Goal: Task Accomplishment & Management: Manage account settings

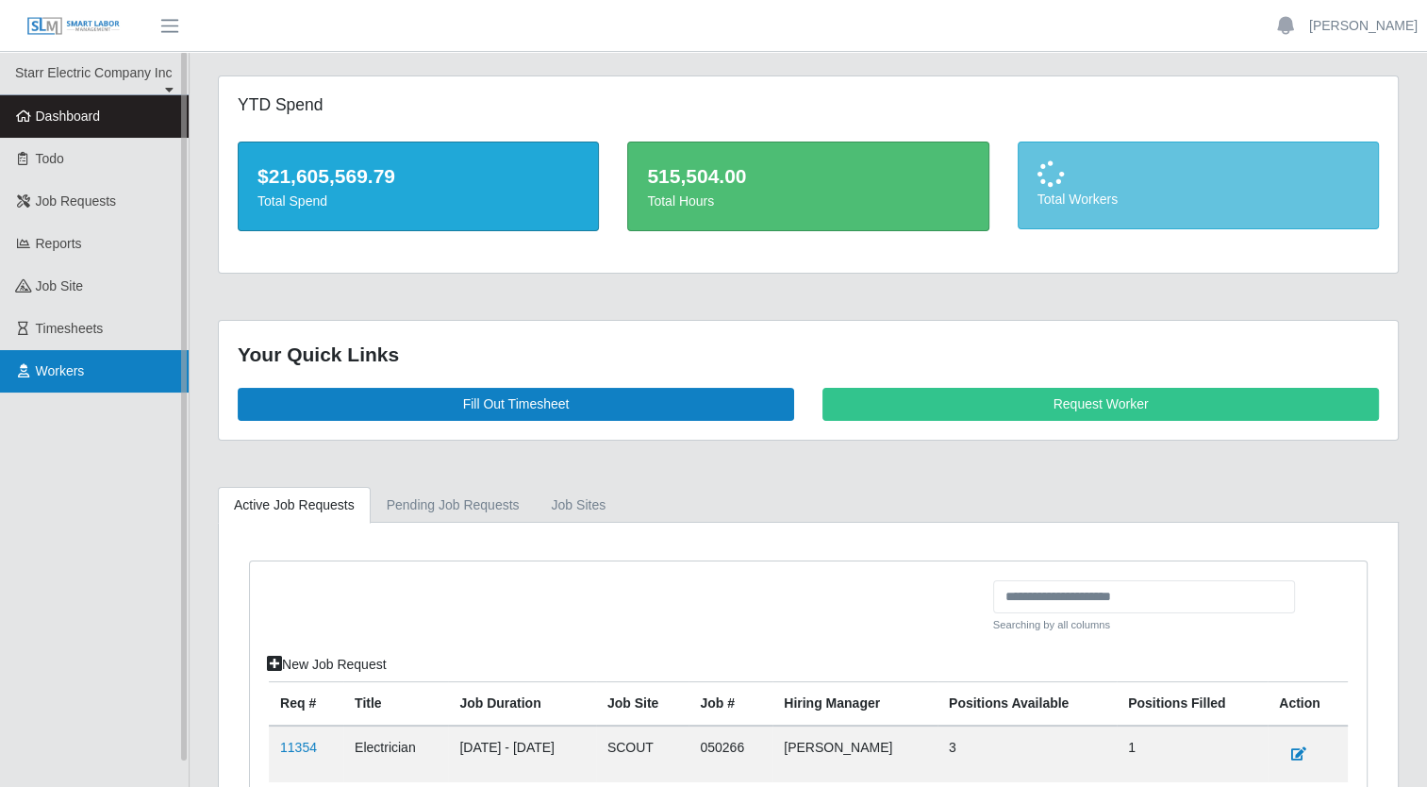
click at [58, 374] on span "Workers" at bounding box center [60, 370] width 49 height 15
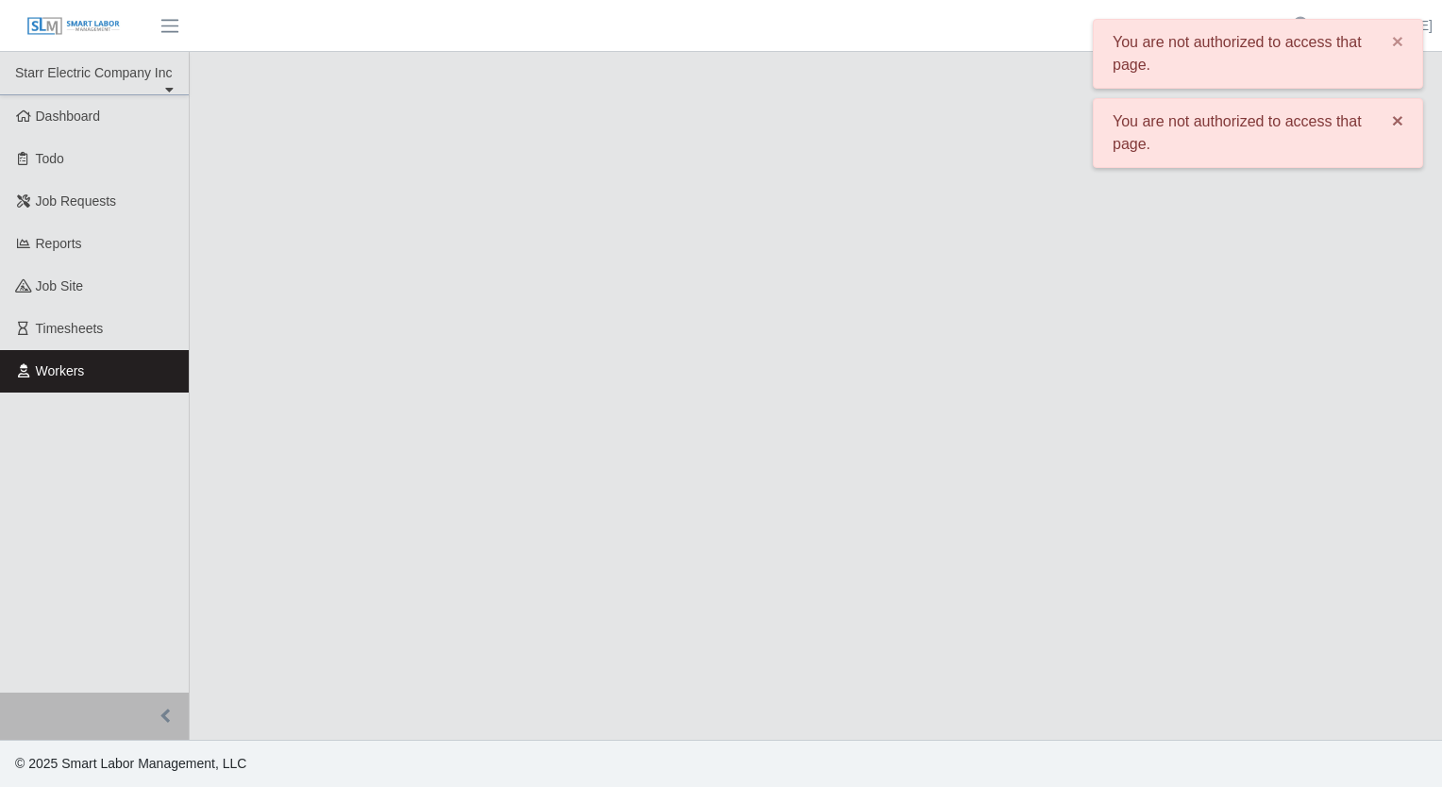
drag, startPoint x: 1392, startPoint y: 124, endPoint x: 1408, endPoint y: 92, distance: 34.6
click at [1392, 124] on span "×" at bounding box center [1397, 120] width 11 height 22
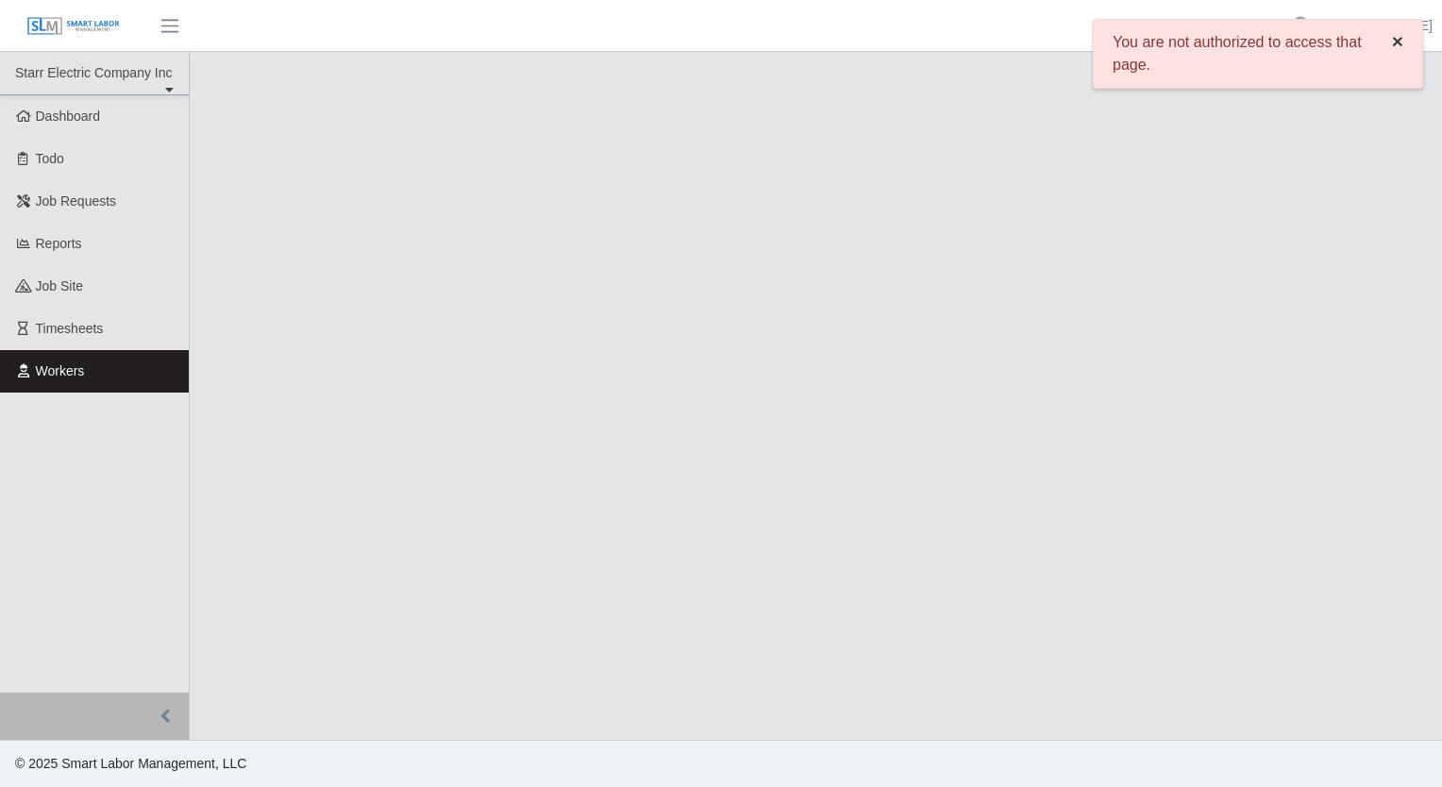
click at [1396, 36] on span "×" at bounding box center [1397, 41] width 11 height 22
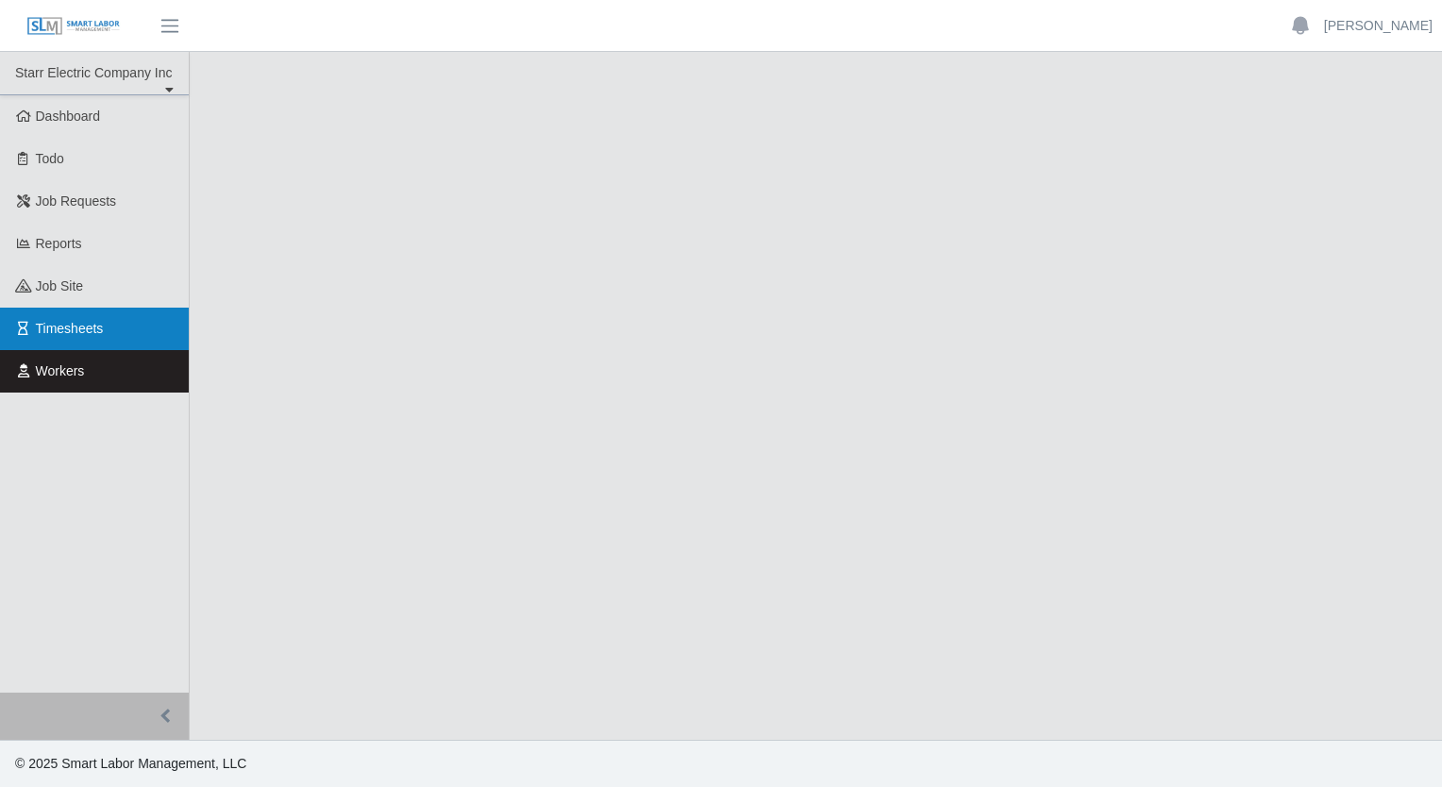
click at [84, 321] on span "Timesheets" at bounding box center [70, 328] width 68 height 15
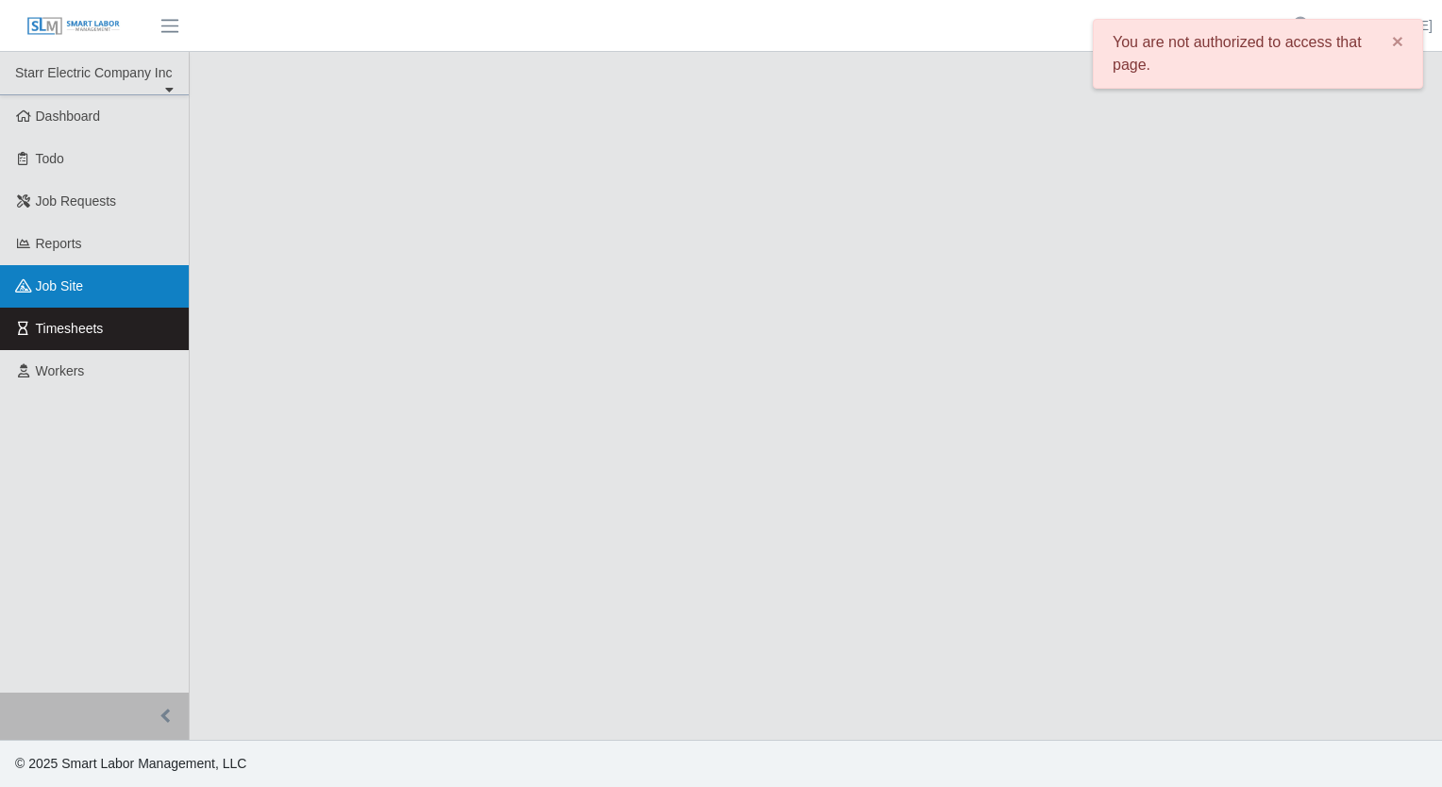
click at [80, 278] on span "job site" at bounding box center [60, 285] width 48 height 15
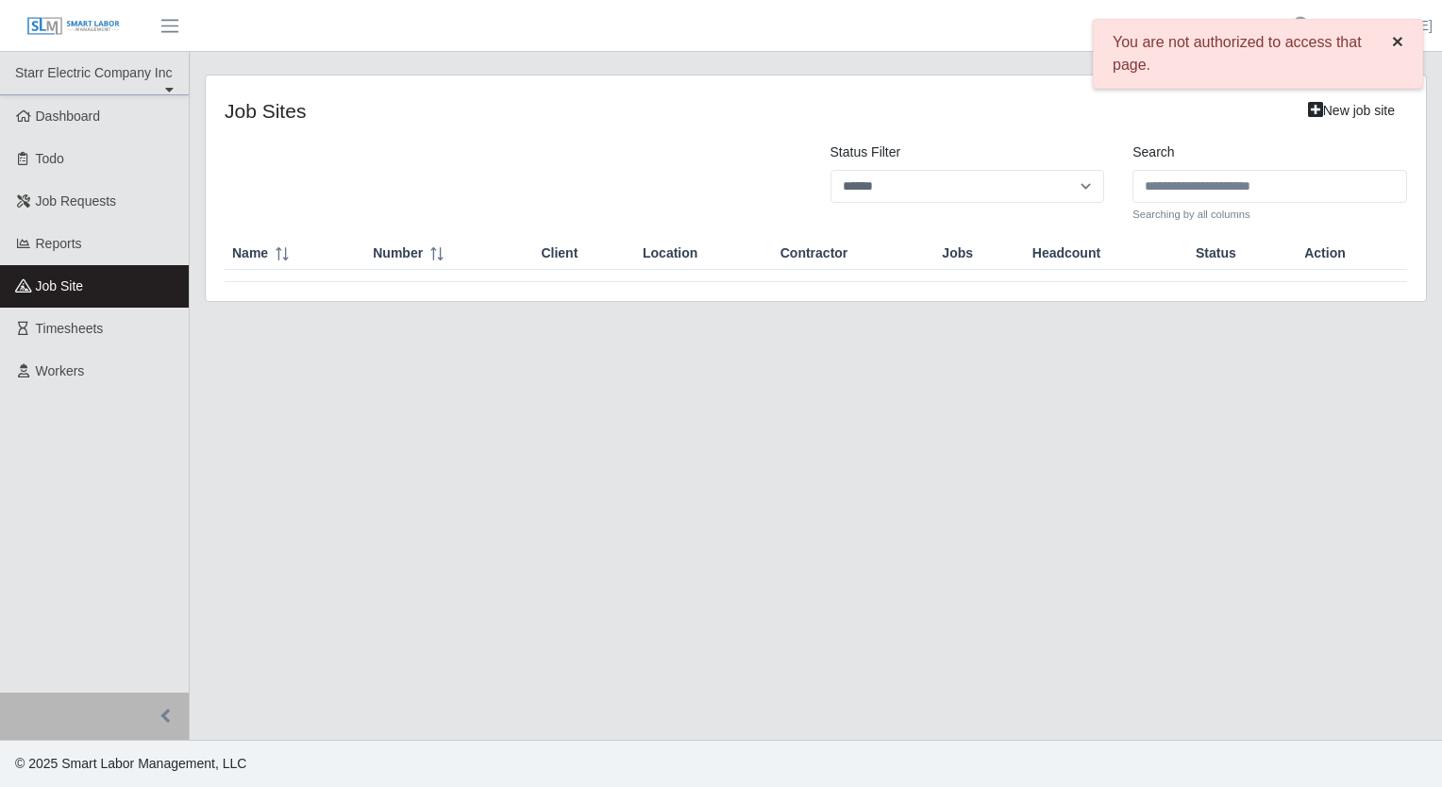
click at [1395, 38] on span "×" at bounding box center [1397, 41] width 11 height 22
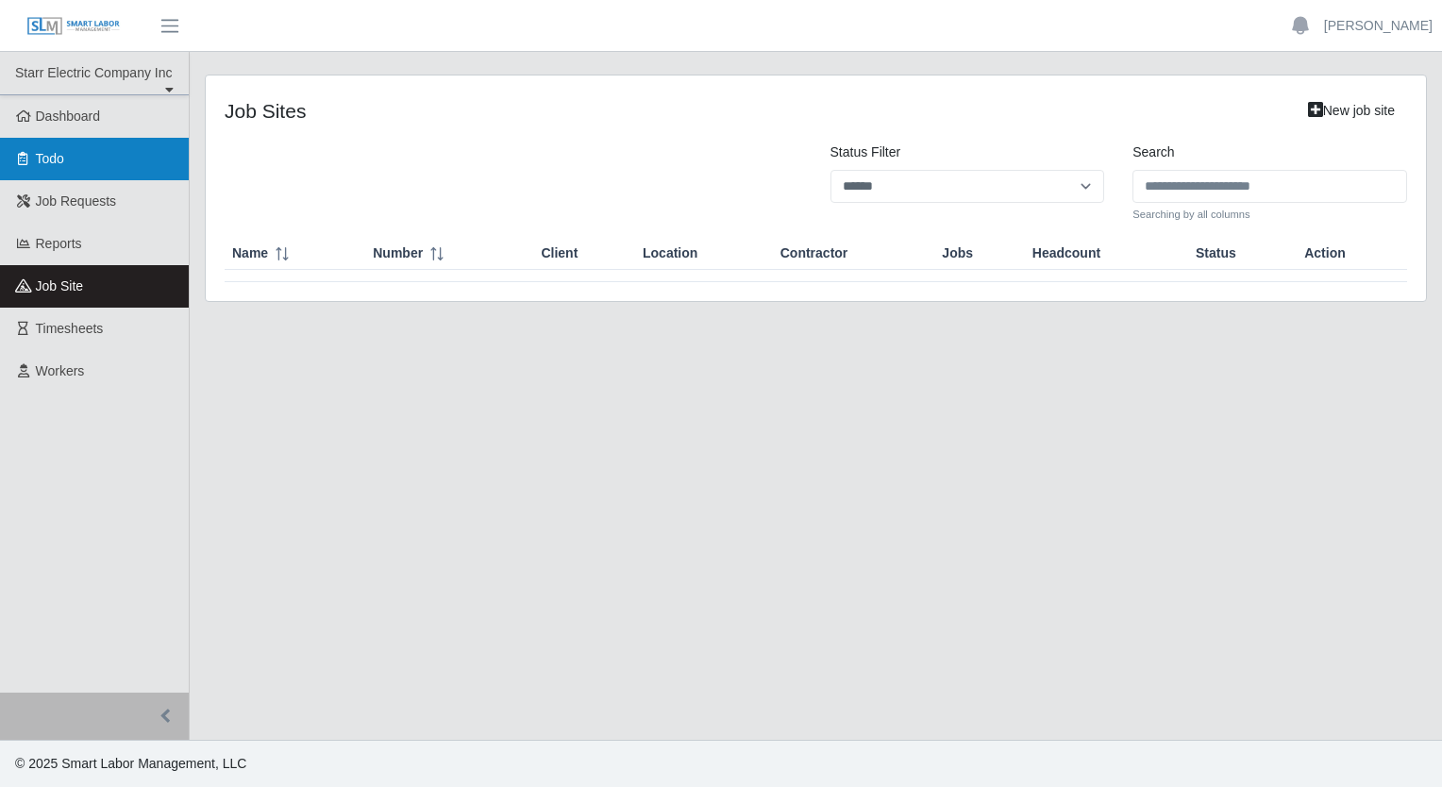
click at [78, 153] on link "Todo" at bounding box center [94, 159] width 189 height 42
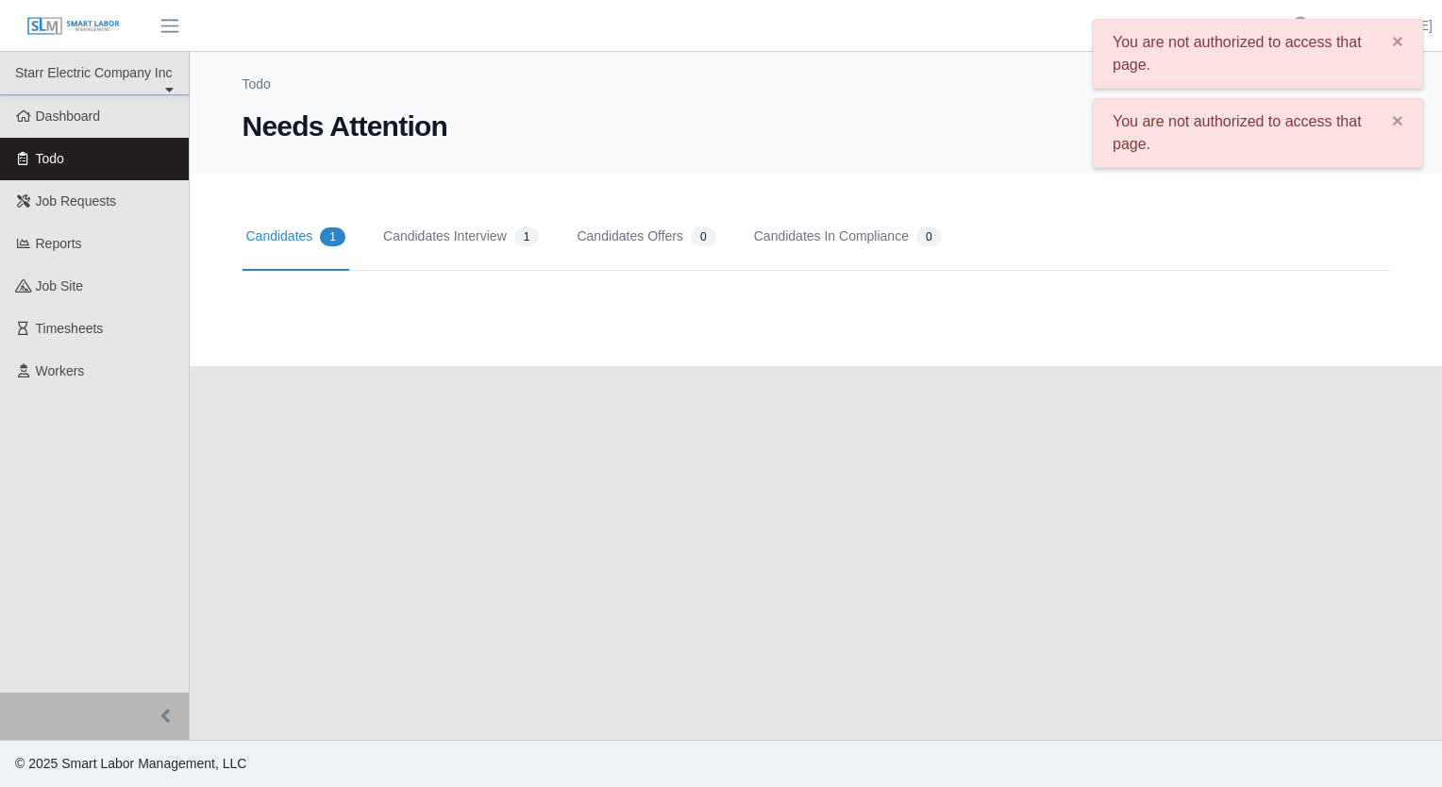
click at [282, 241] on link "Candidates 1" at bounding box center [296, 237] width 108 height 67
click at [332, 231] on span "1" at bounding box center [332, 236] width 25 height 19
click at [292, 238] on link "Candidates 1" at bounding box center [296, 237] width 108 height 67
click at [1392, 122] on span "×" at bounding box center [1397, 120] width 11 height 22
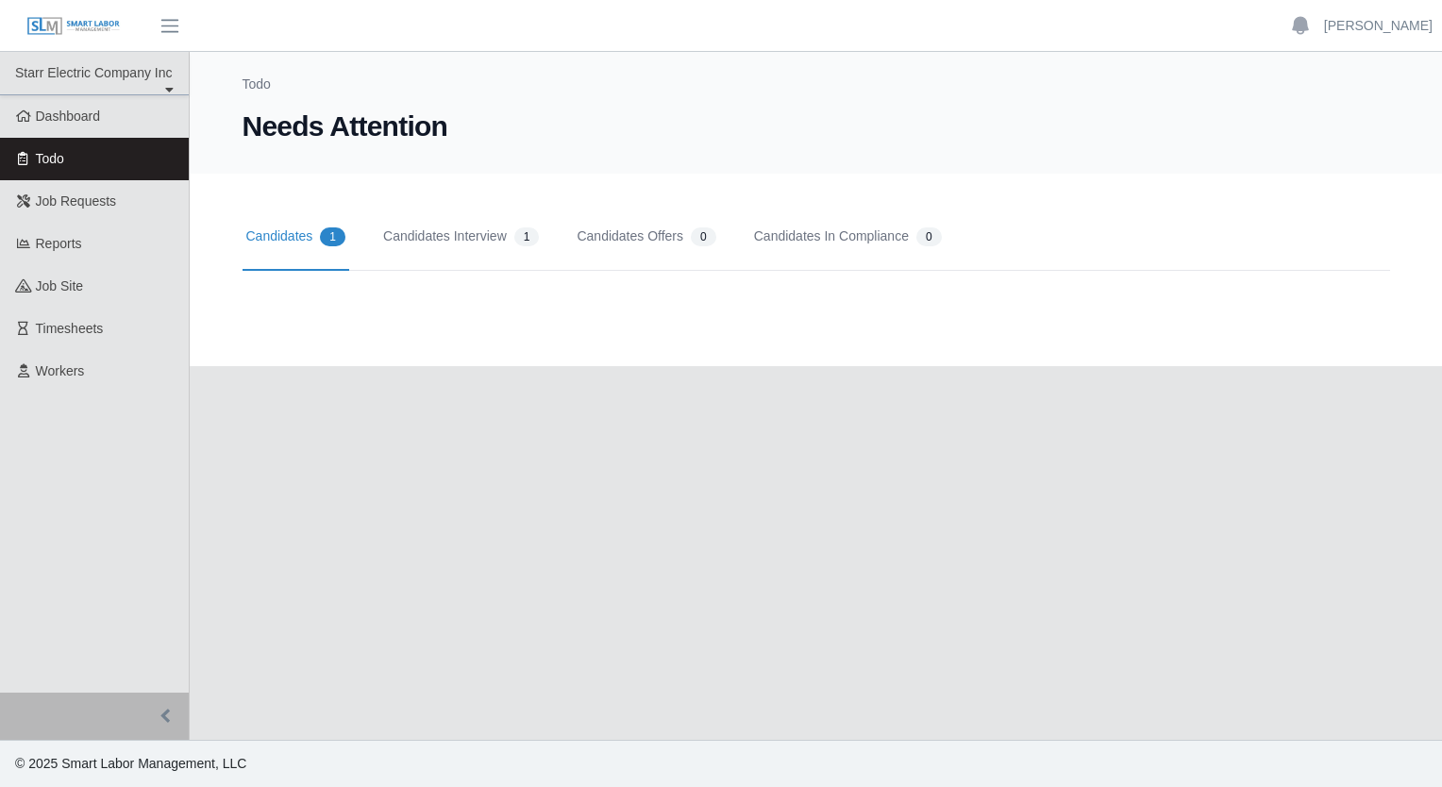
click at [283, 241] on link "Candidates 1" at bounding box center [296, 237] width 108 height 67
click at [325, 239] on span "1" at bounding box center [332, 236] width 25 height 19
click at [484, 225] on link "Candidates Interview 1" at bounding box center [460, 237] width 163 height 67
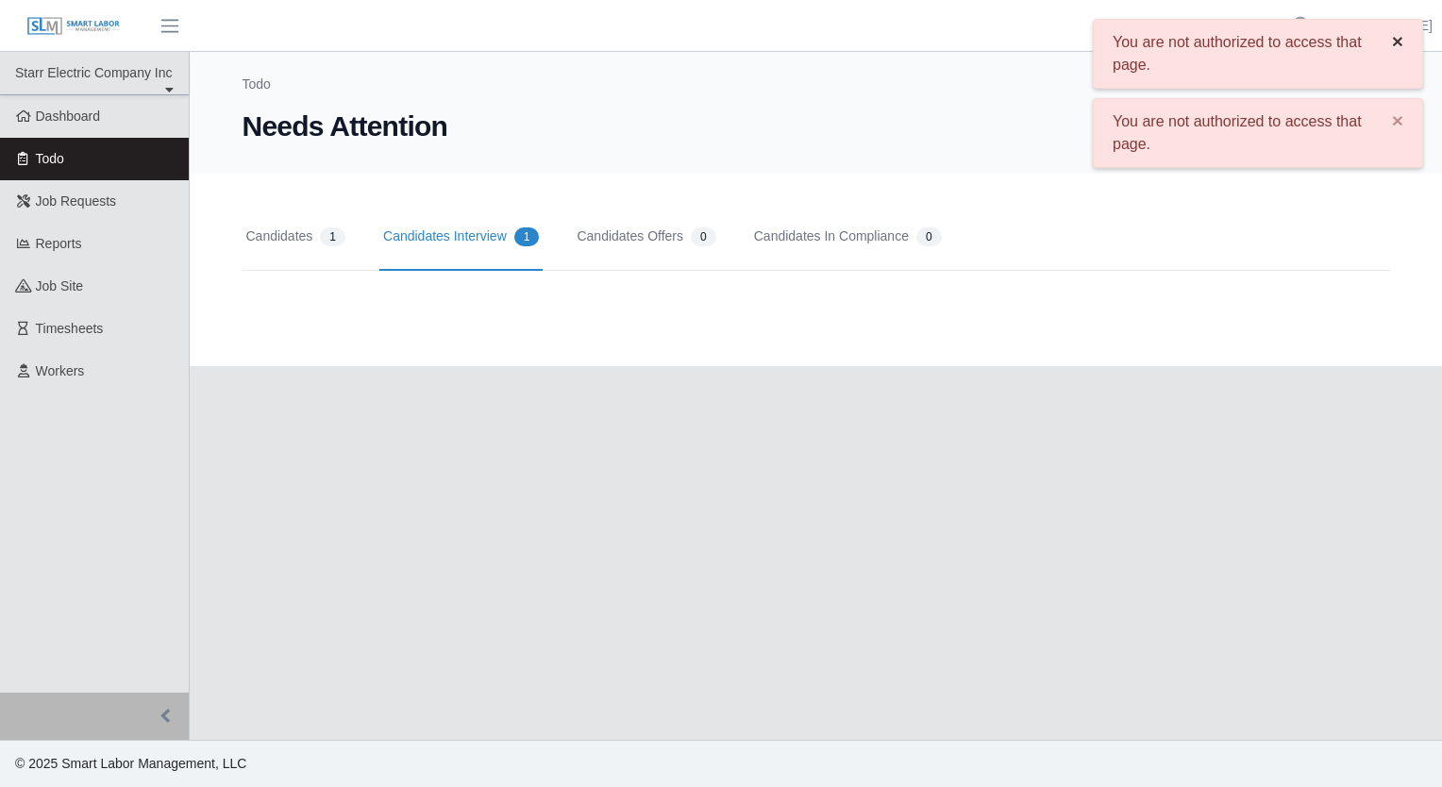
click at [1399, 43] on span "×" at bounding box center [1397, 41] width 11 height 22
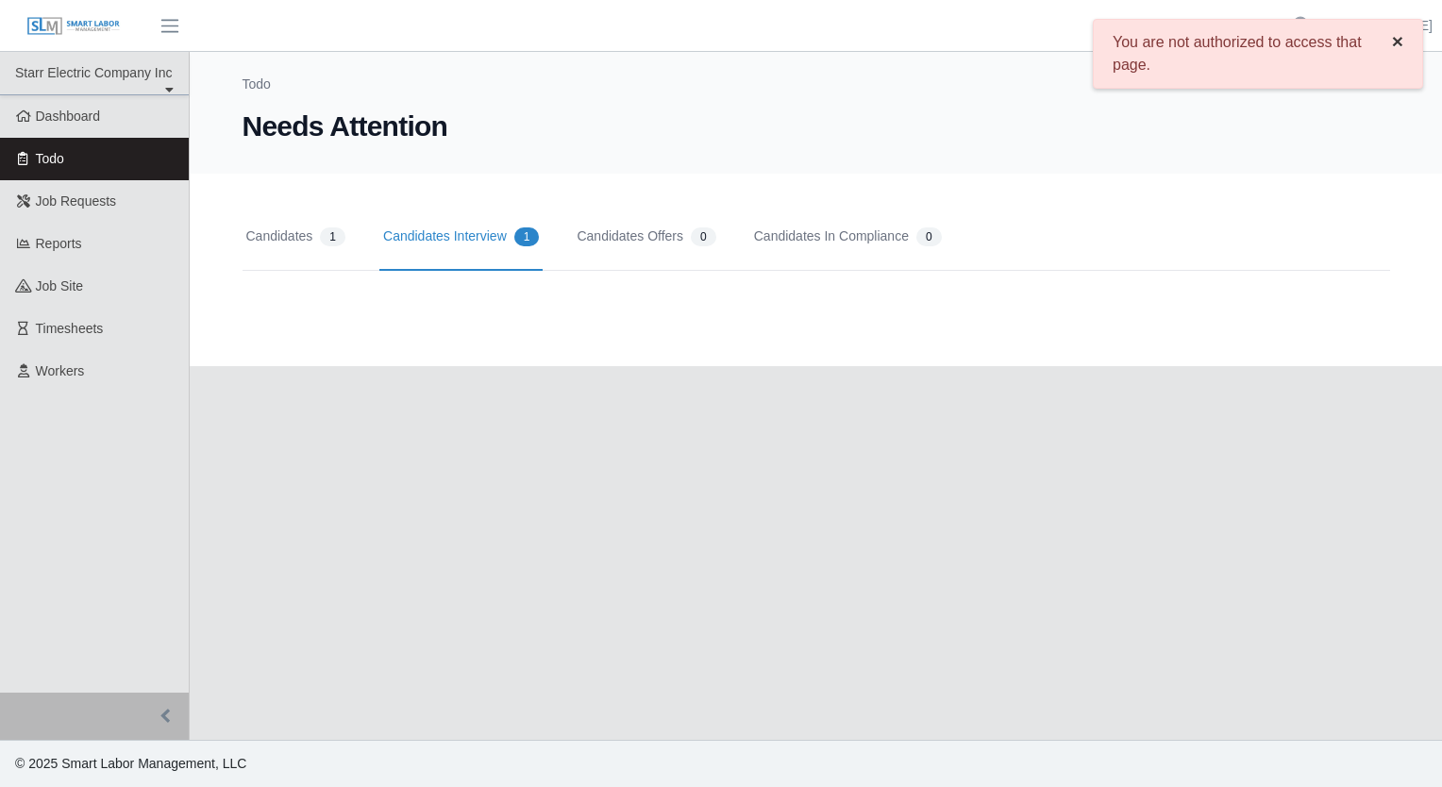
click at [1395, 43] on span "×" at bounding box center [1397, 41] width 11 height 22
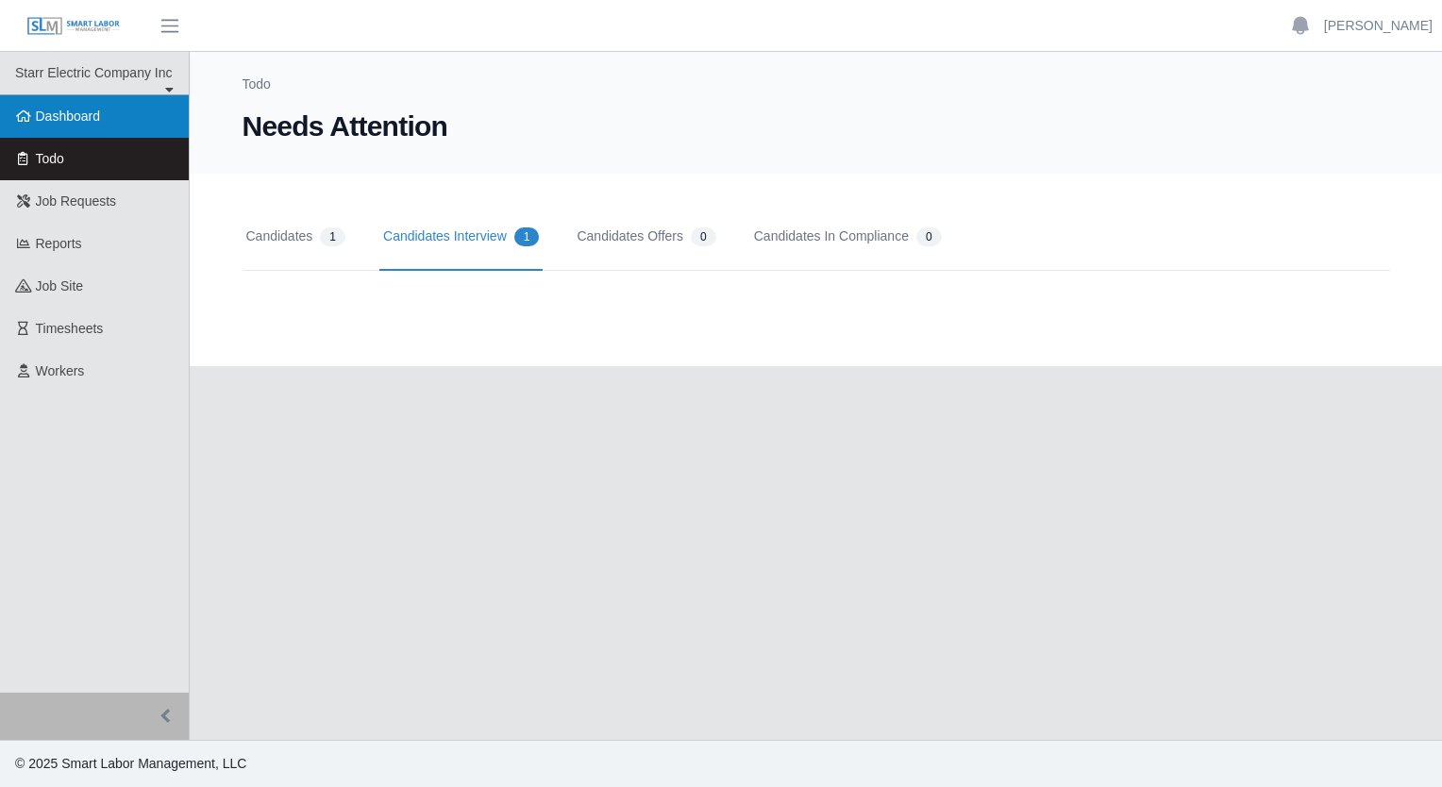
click at [79, 125] on link "Dashboard" at bounding box center [94, 116] width 189 height 42
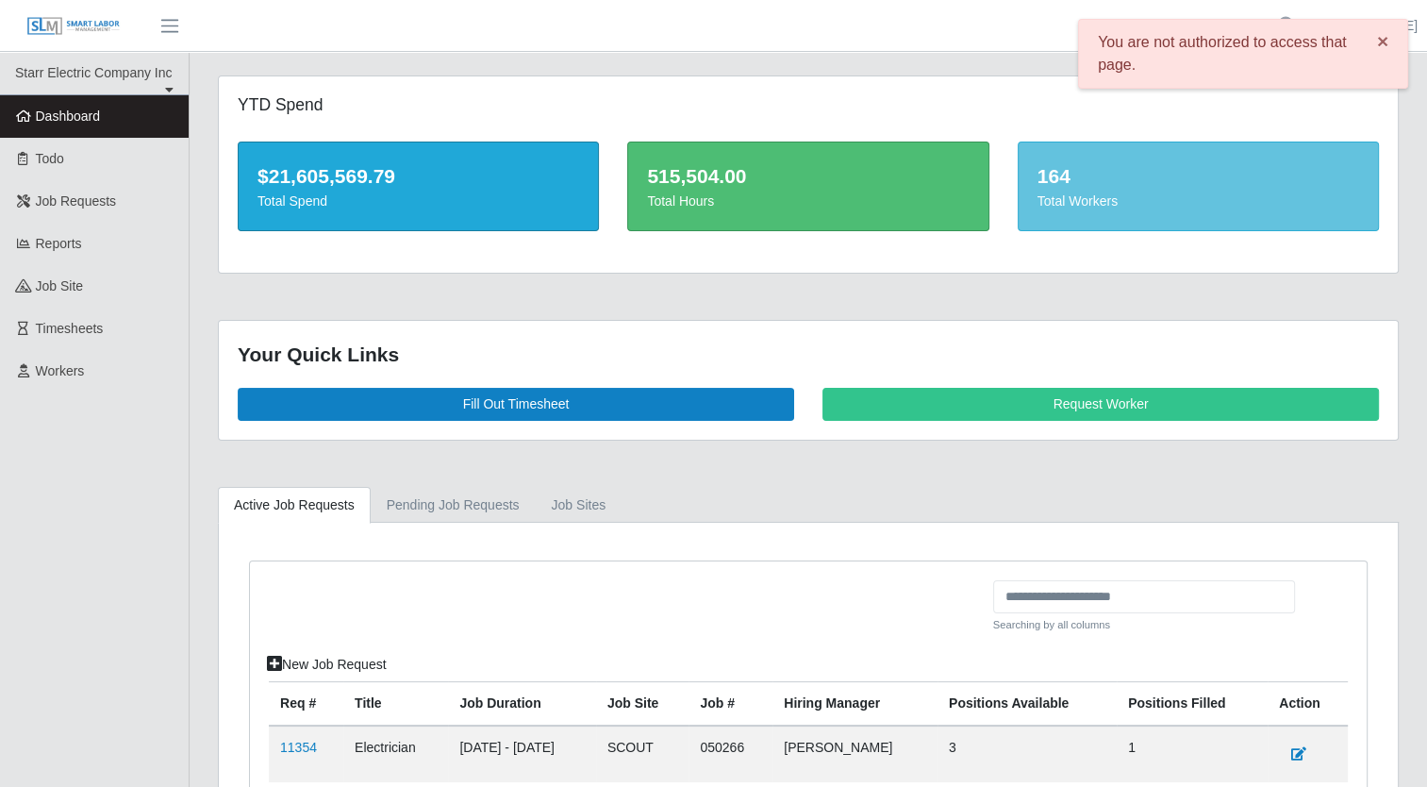
drag, startPoint x: 1374, startPoint y: 40, endPoint x: 1352, endPoint y: 42, distance: 21.9
click at [1377, 40] on span "×" at bounding box center [1382, 41] width 11 height 22
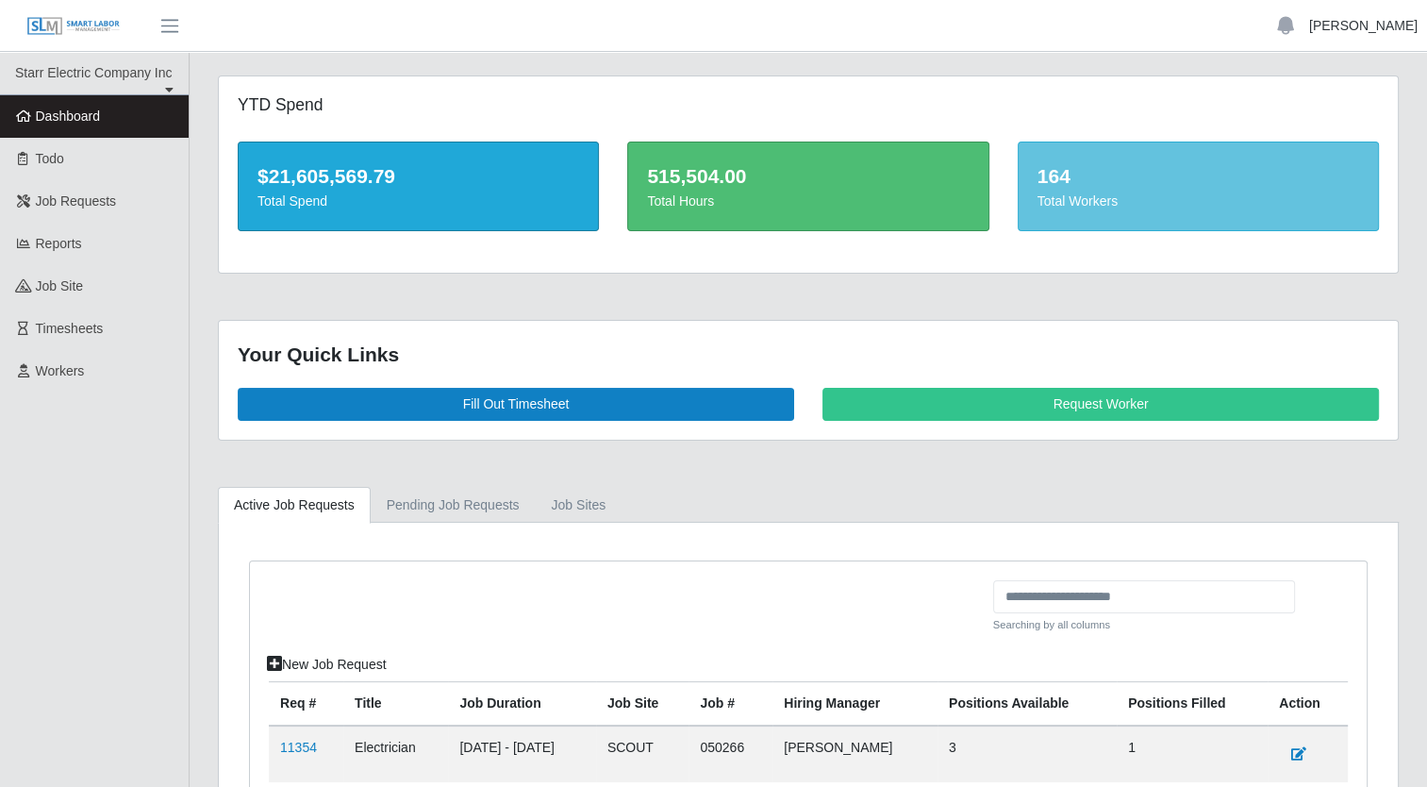
click at [1381, 24] on link "[PERSON_NAME]" at bounding box center [1363, 26] width 108 height 20
click at [1112, 84] on div "YTD Spend $21,605,569.79 Total Spend 515,504.00 Total Hours 164 Total Workers" at bounding box center [808, 174] width 1179 height 196
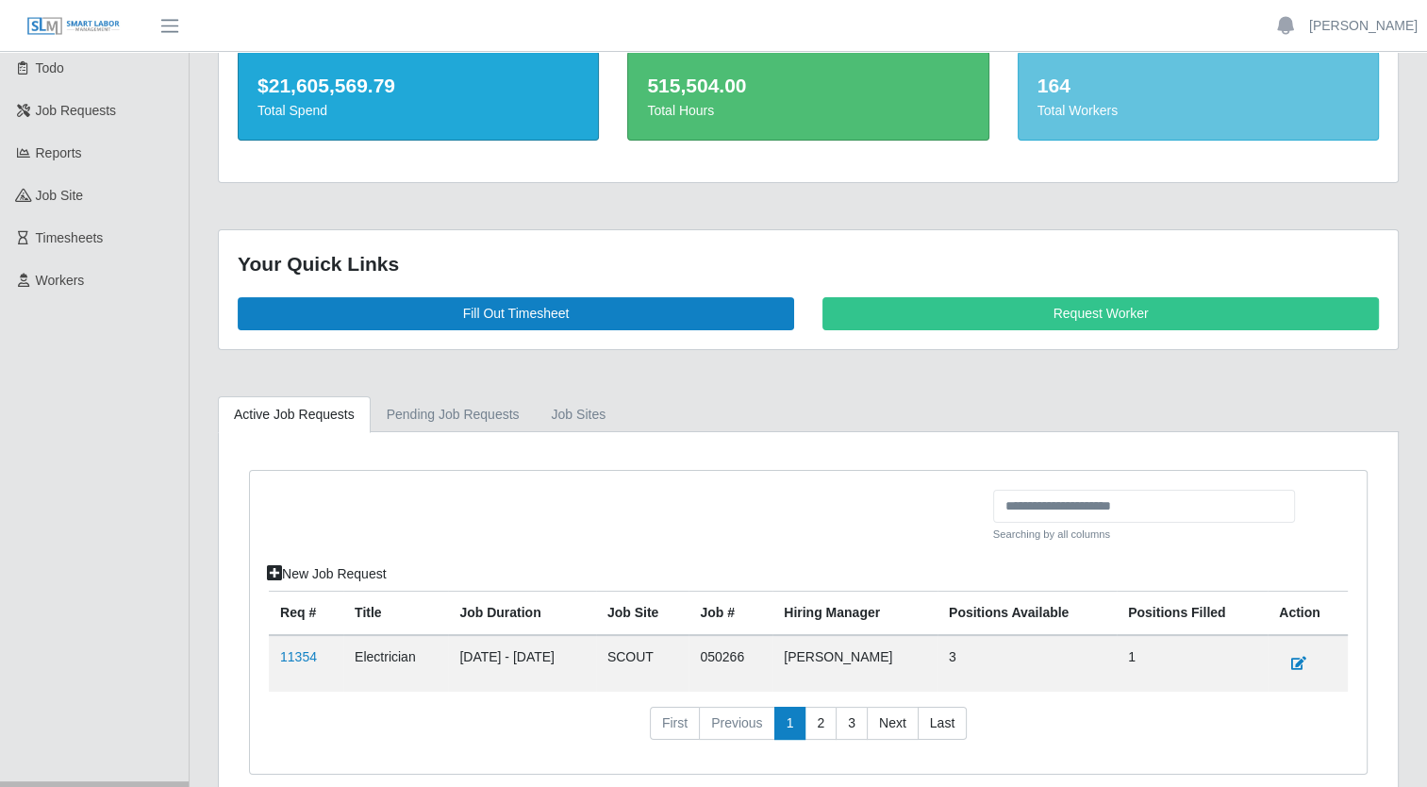
scroll to position [174, 0]
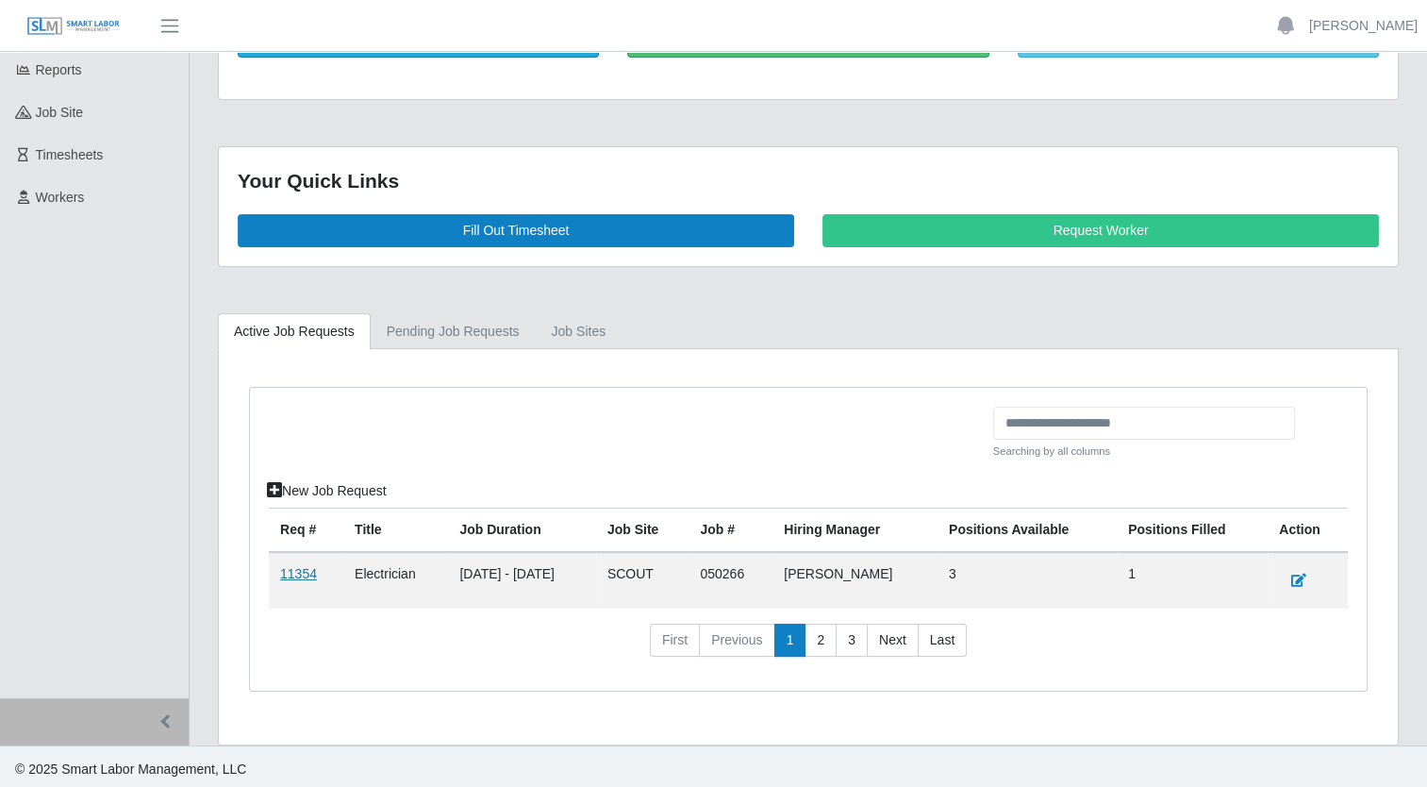
click at [284, 566] on link "11354" at bounding box center [298, 573] width 37 height 15
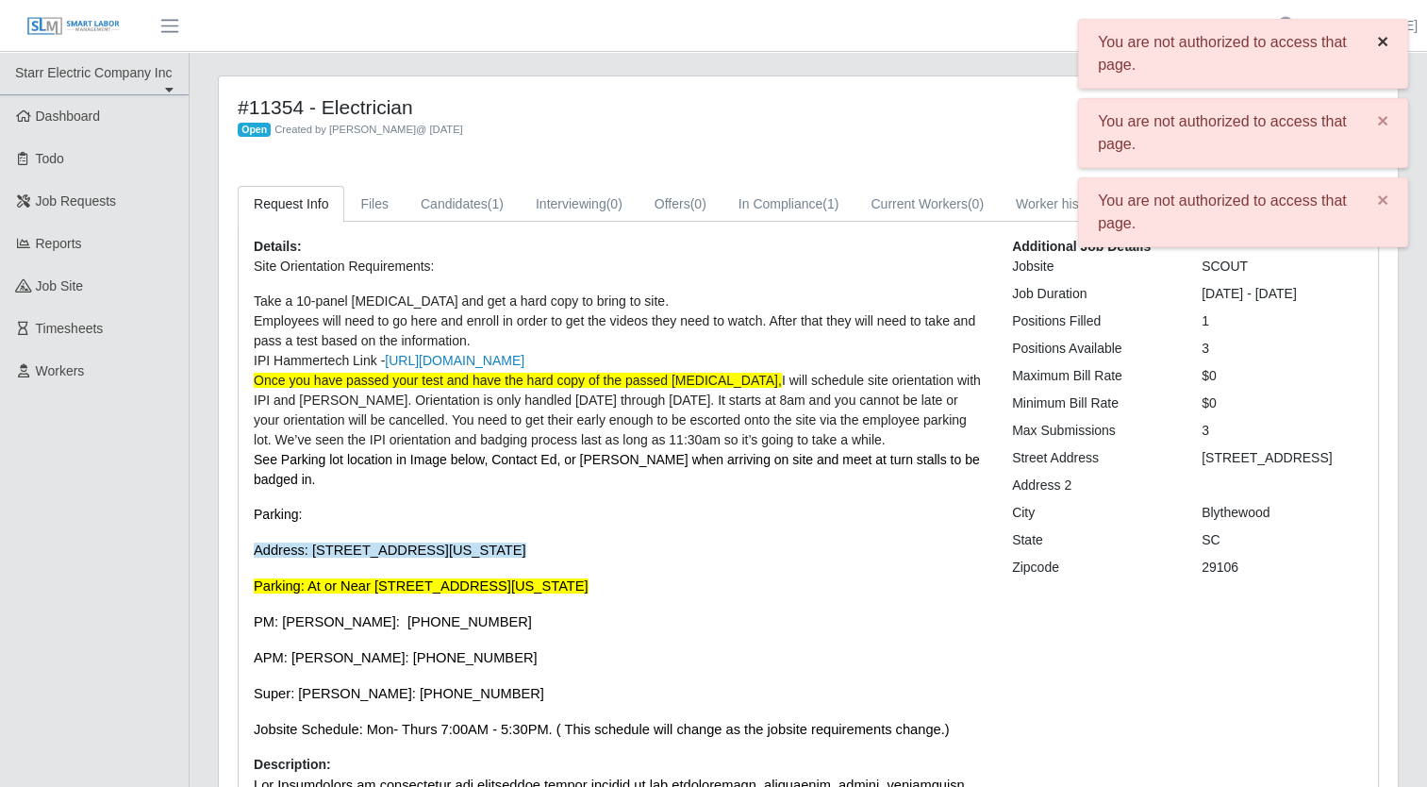
click at [1381, 42] on span "×" at bounding box center [1382, 41] width 11 height 22
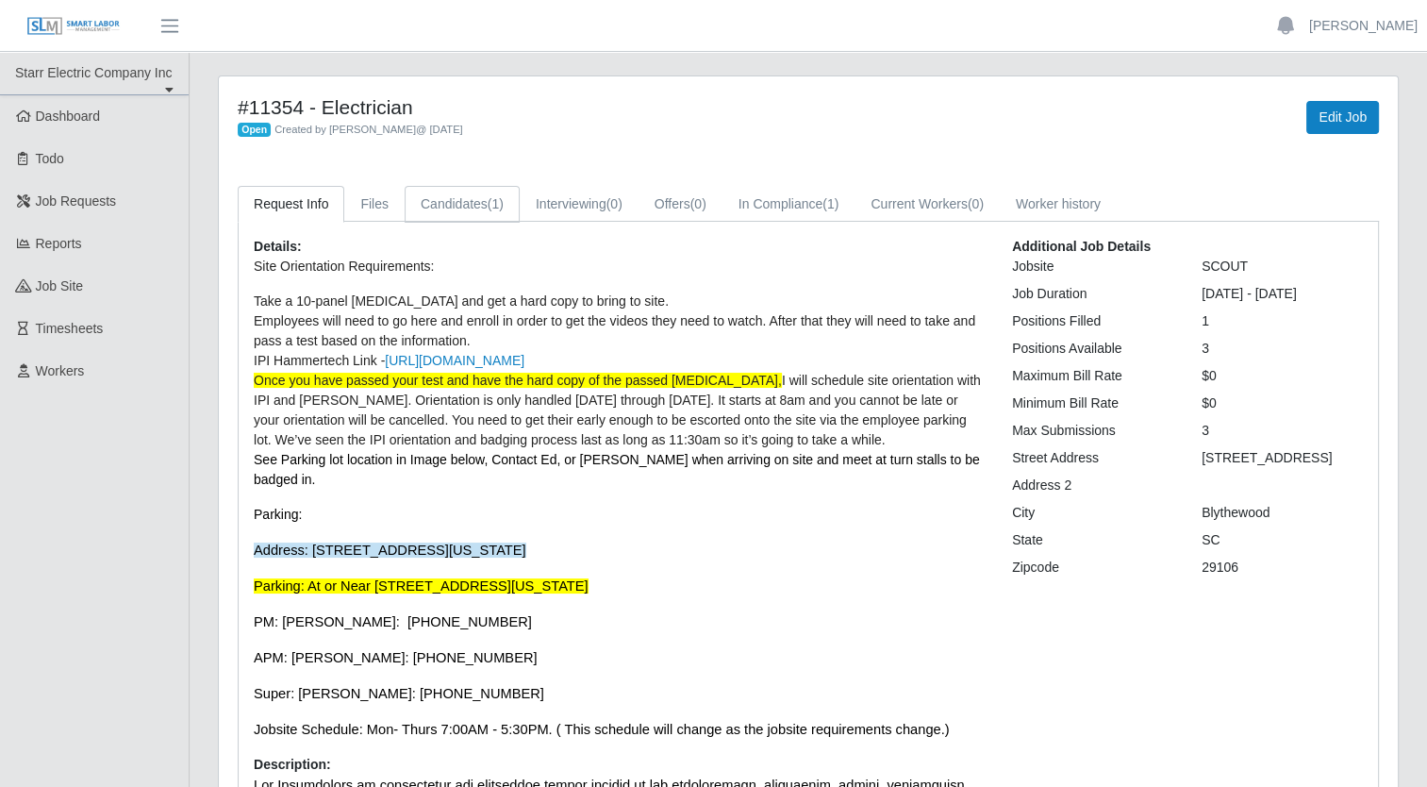
click at [473, 201] on link "Candidates (1)" at bounding box center [462, 204] width 115 height 37
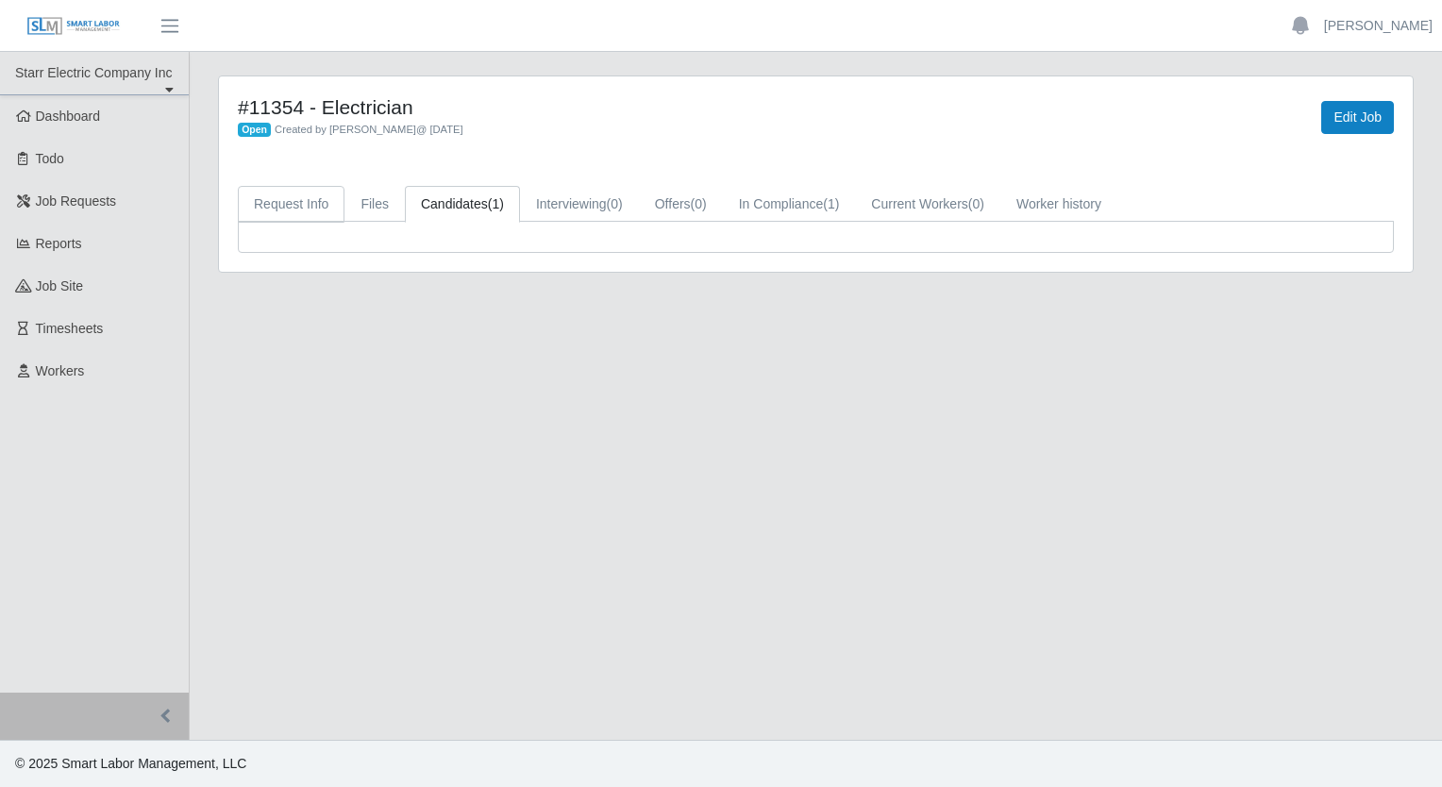
click at [292, 199] on link "Request Info" at bounding box center [291, 204] width 107 height 37
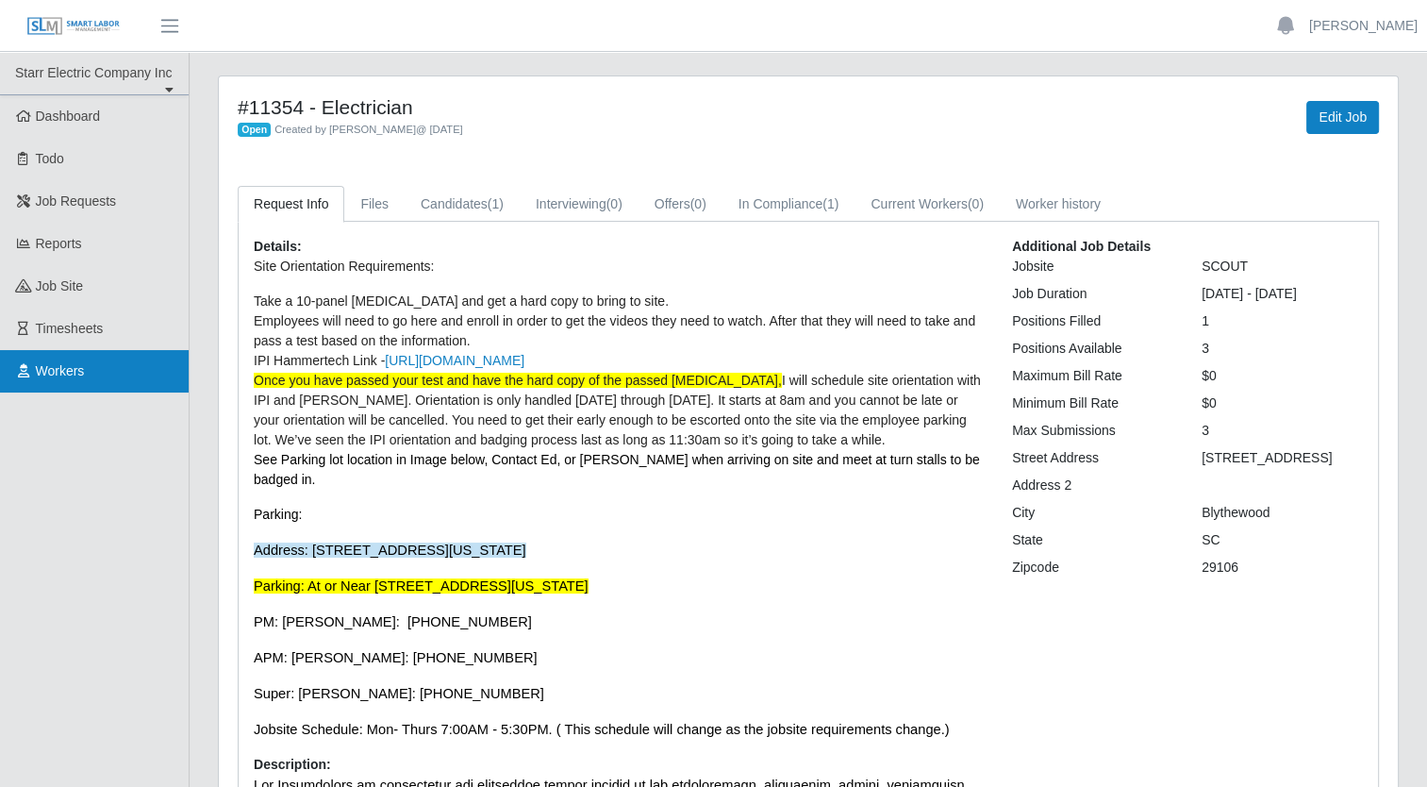
click at [60, 378] on span "Workers" at bounding box center [60, 370] width 49 height 15
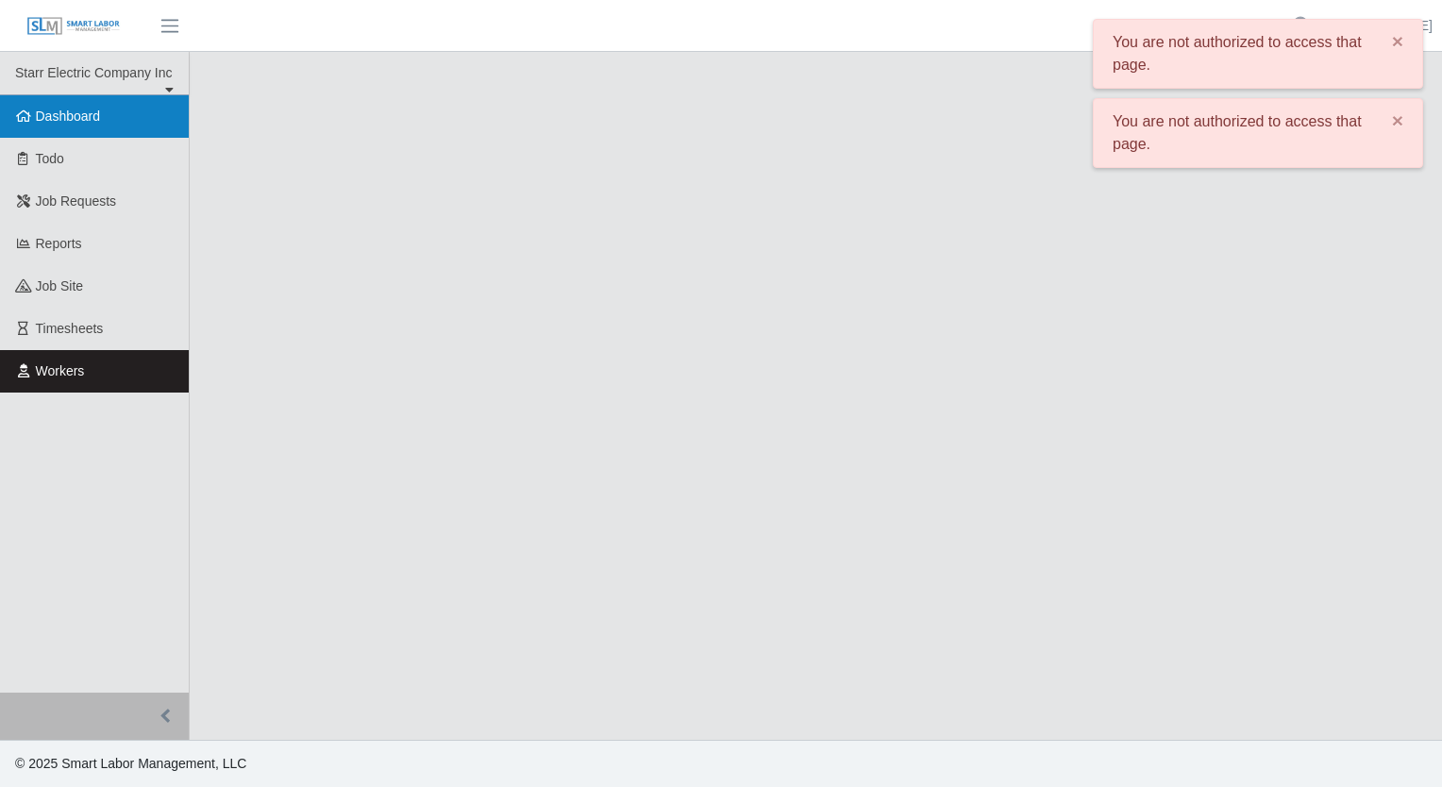
click at [106, 129] on link "Dashboard" at bounding box center [94, 116] width 189 height 42
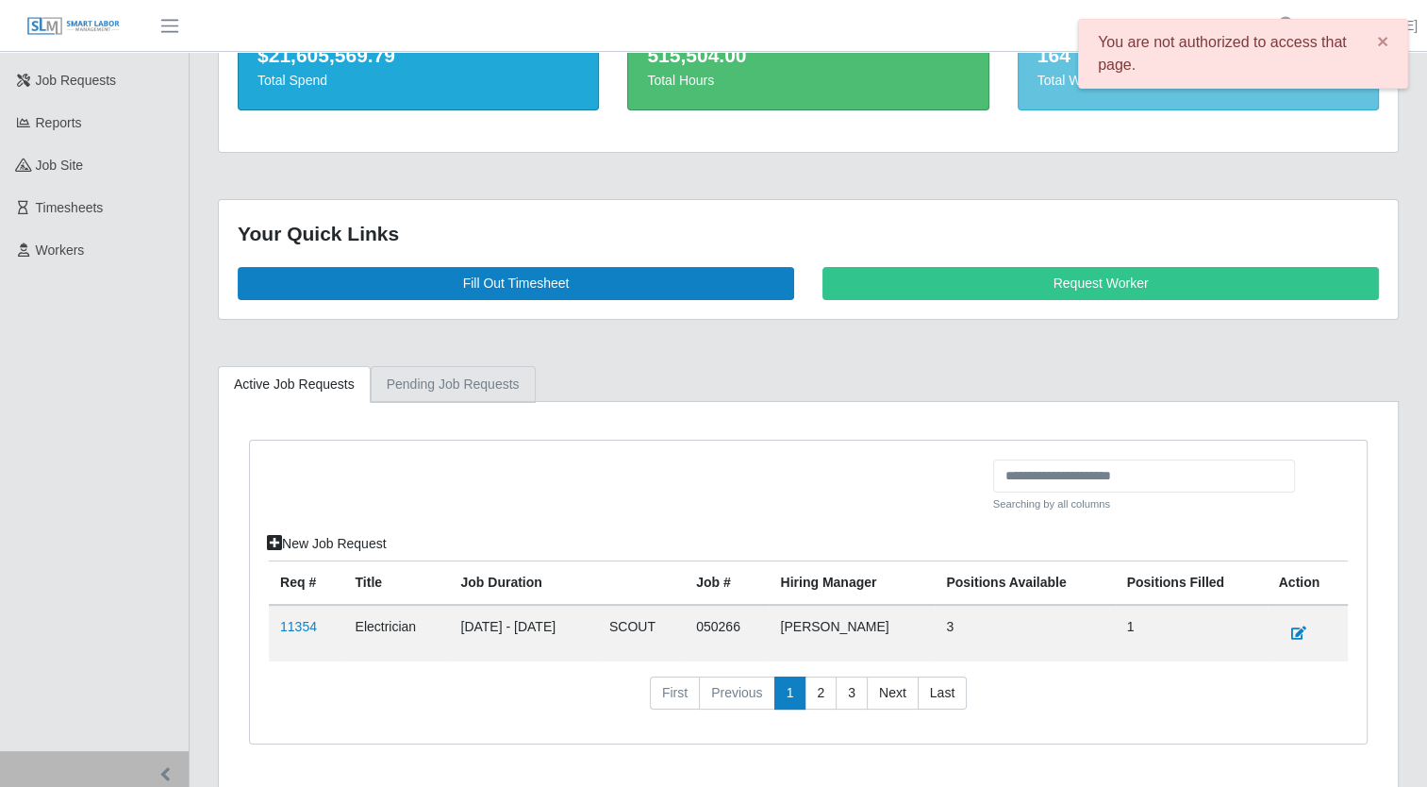
scroll to position [174, 0]
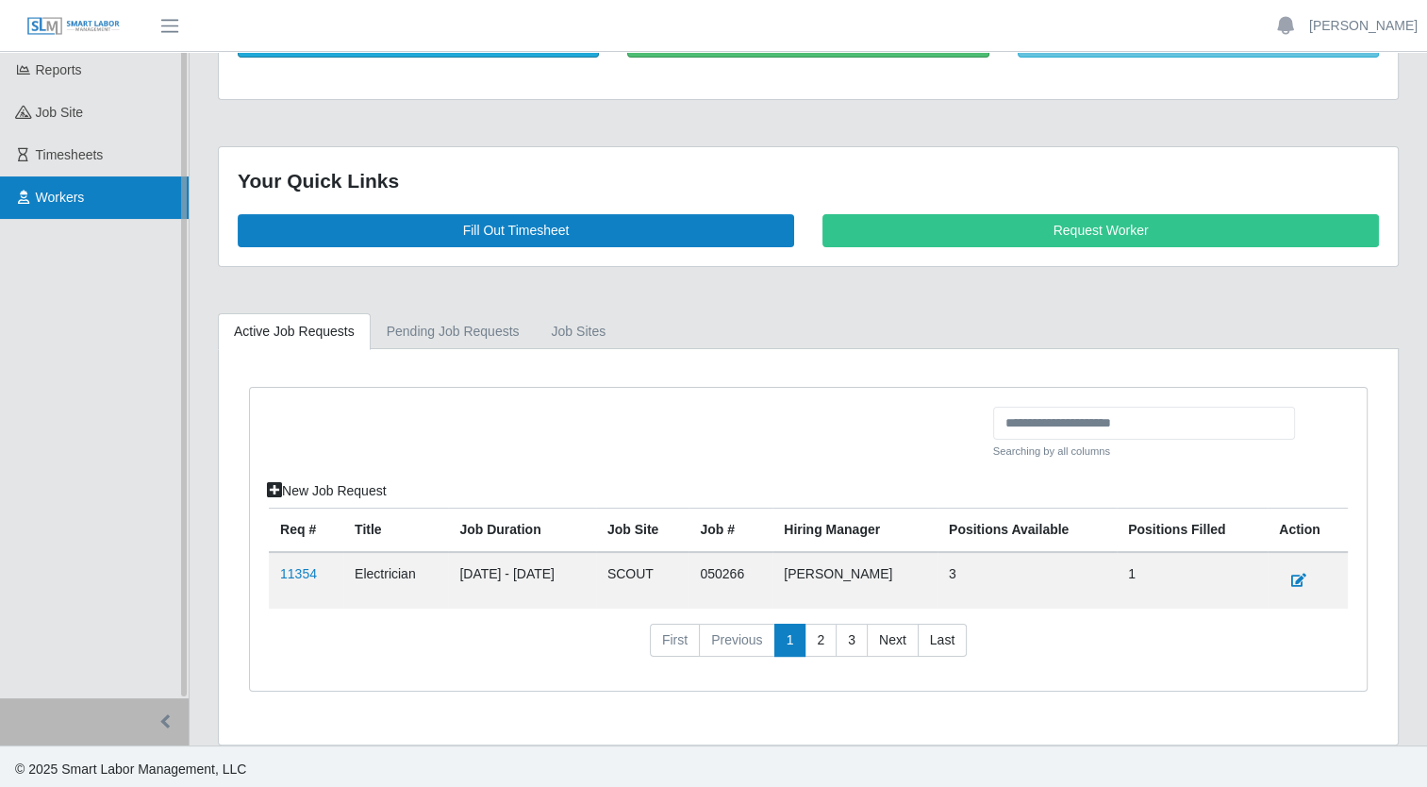
drag, startPoint x: 75, startPoint y: 200, endPoint x: 97, endPoint y: 199, distance: 22.7
click at [75, 200] on span "Workers" at bounding box center [60, 197] width 49 height 15
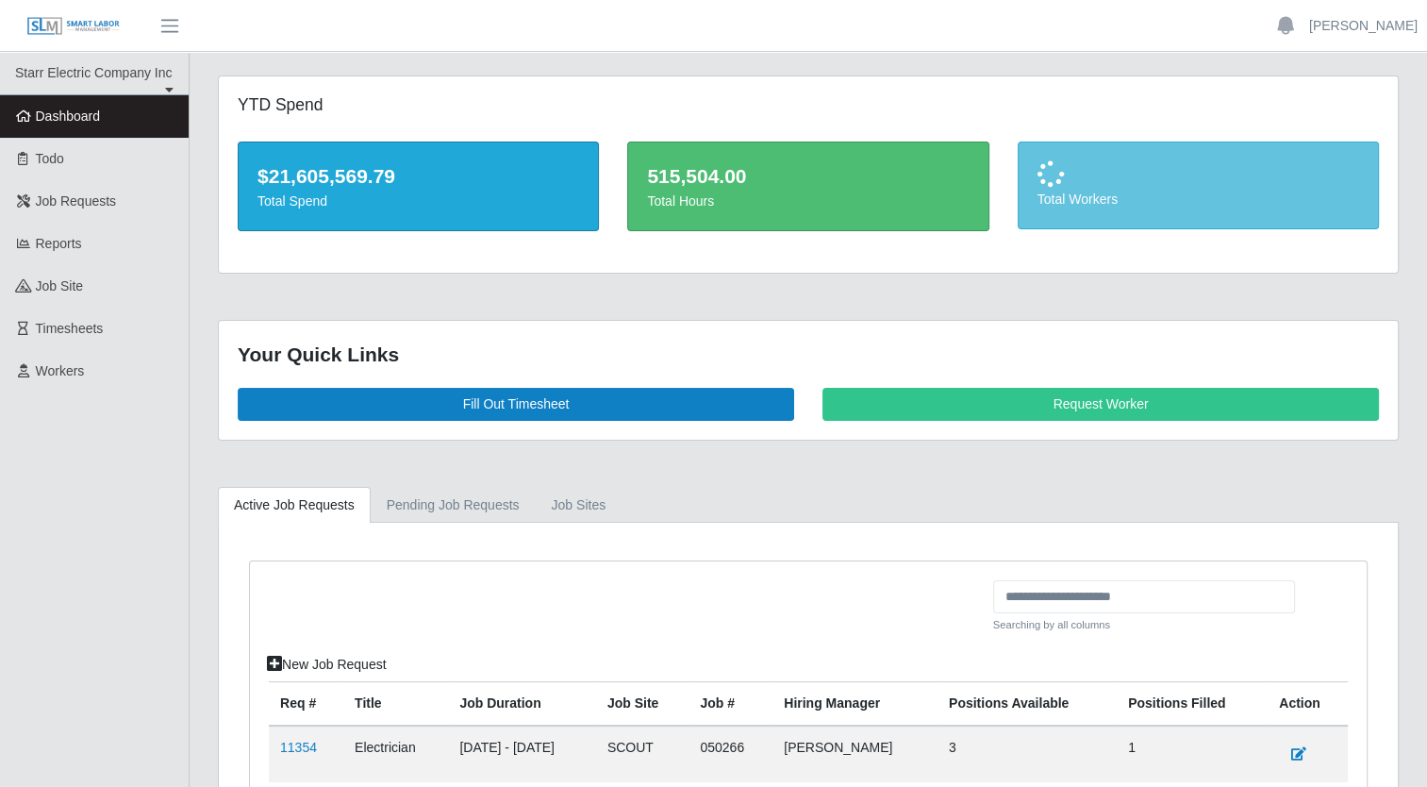
scroll to position [174, 0]
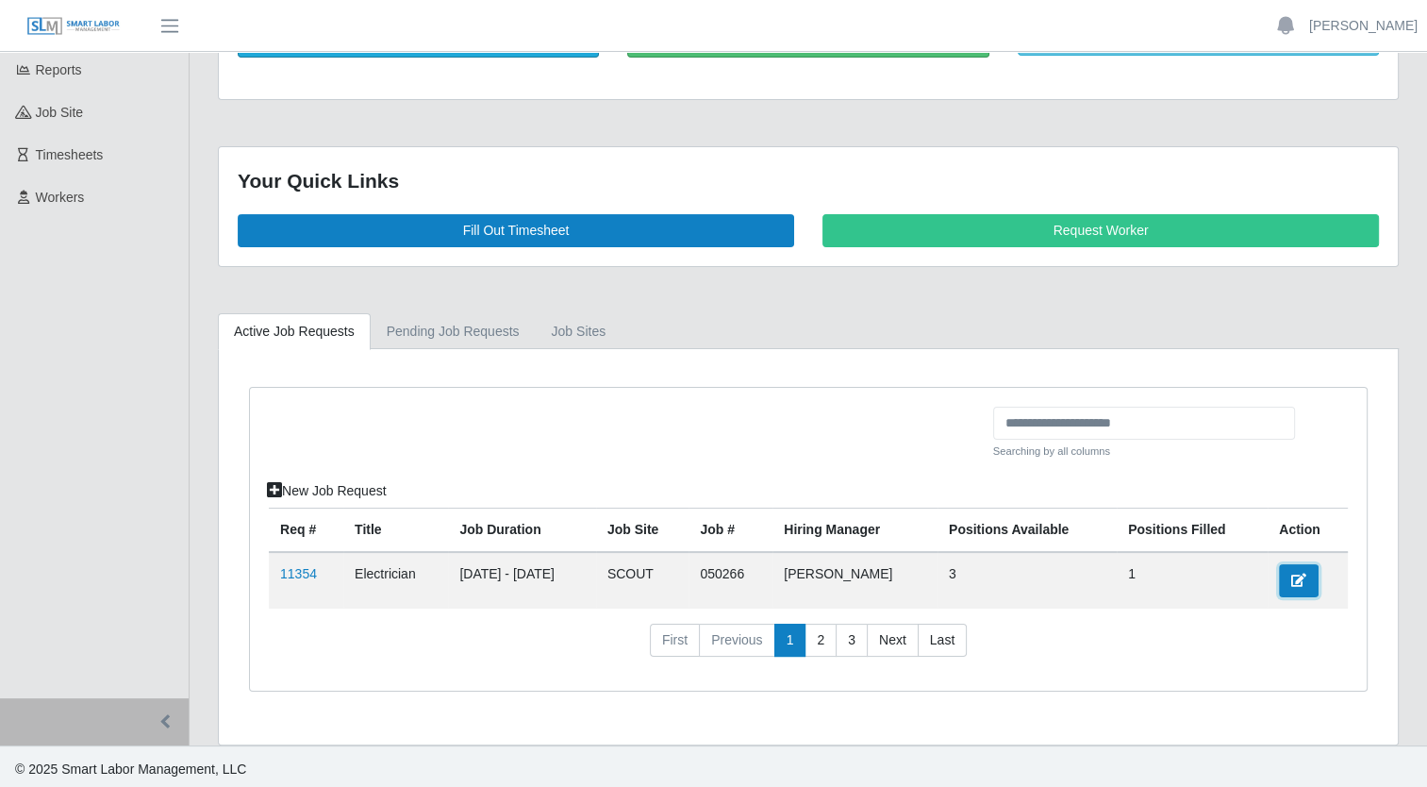
click at [1301, 575] on icon at bounding box center [1299, 580] width 15 height 13
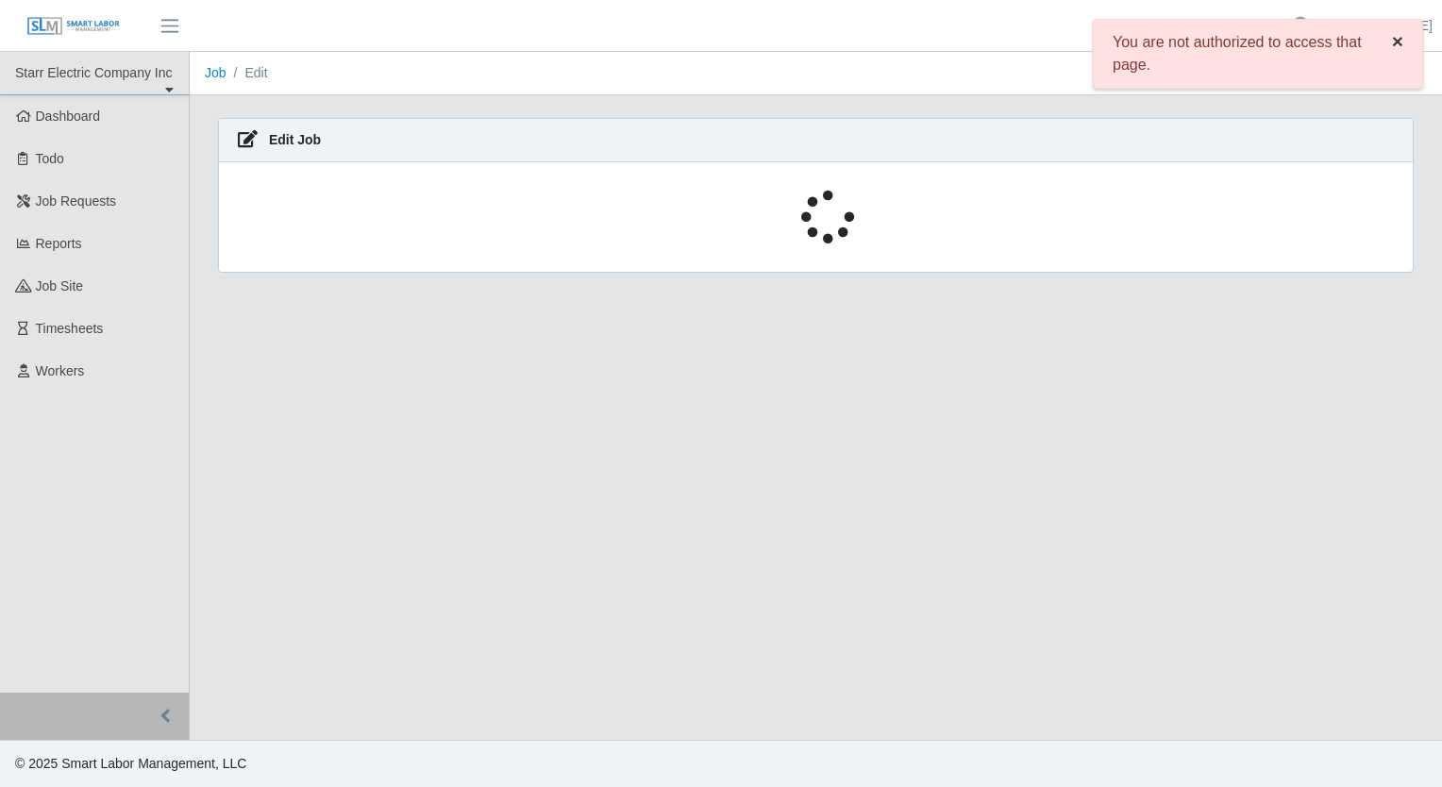
click at [1394, 46] on button "×" at bounding box center [1397, 41] width 49 height 42
select select "****"
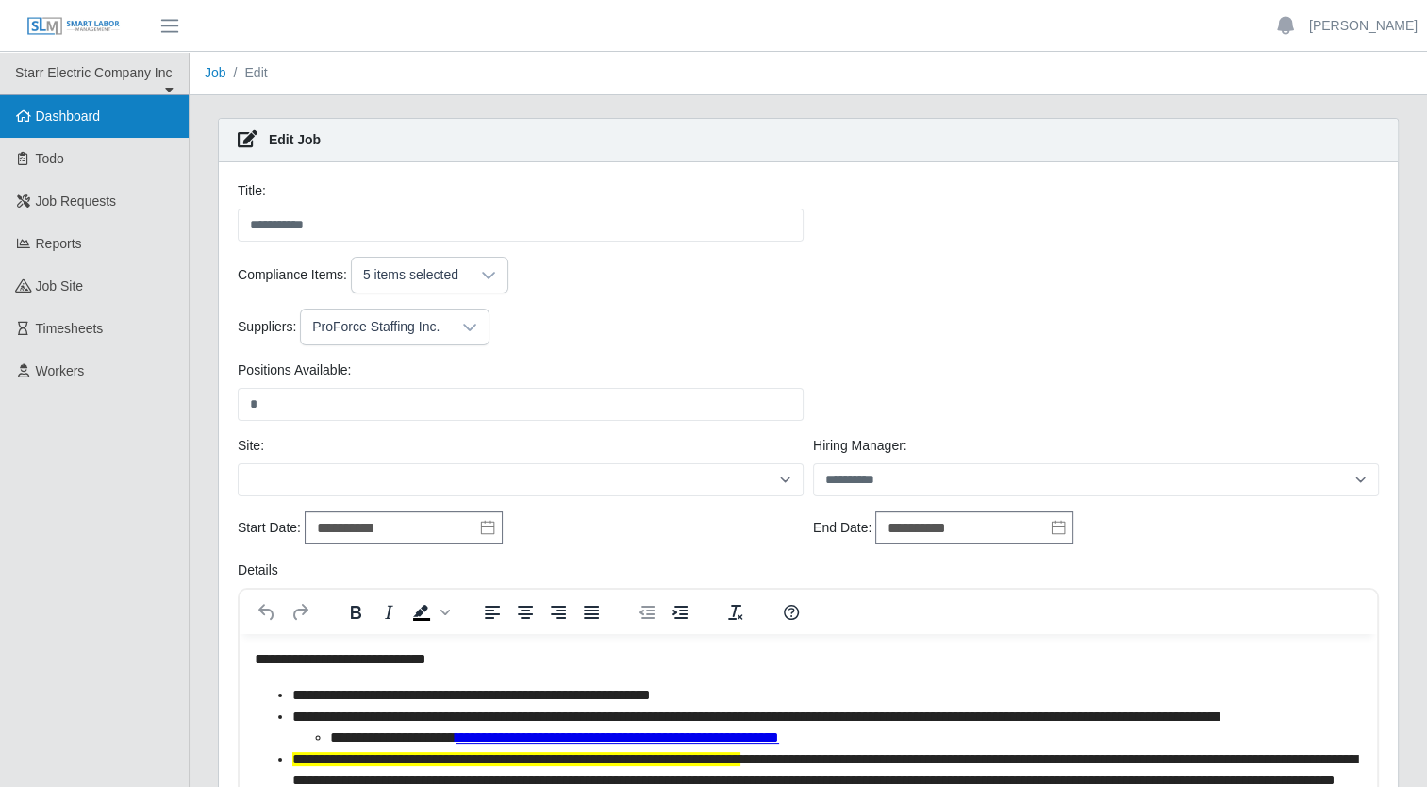
click at [78, 119] on span "Dashboard" at bounding box center [68, 115] width 65 height 15
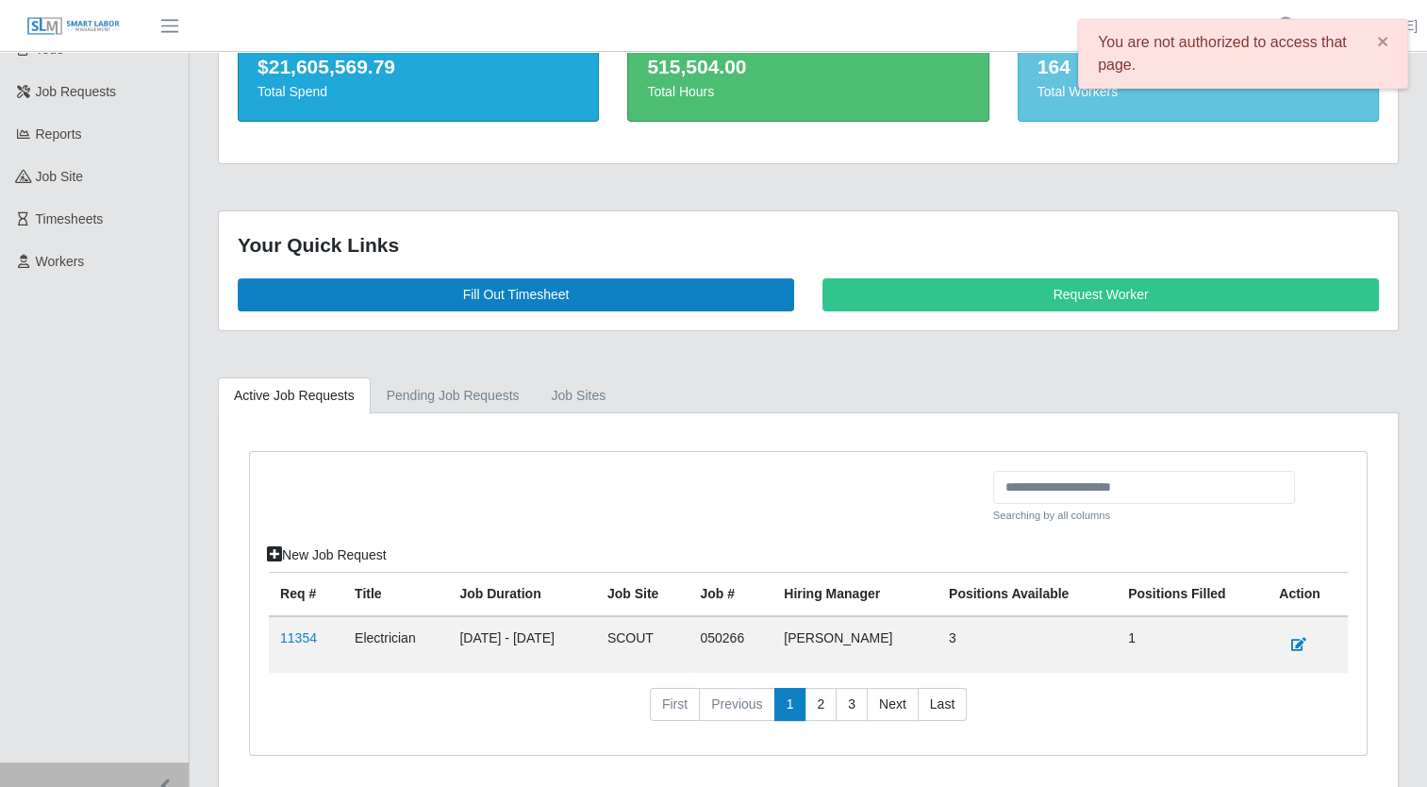
scroll to position [174, 0]
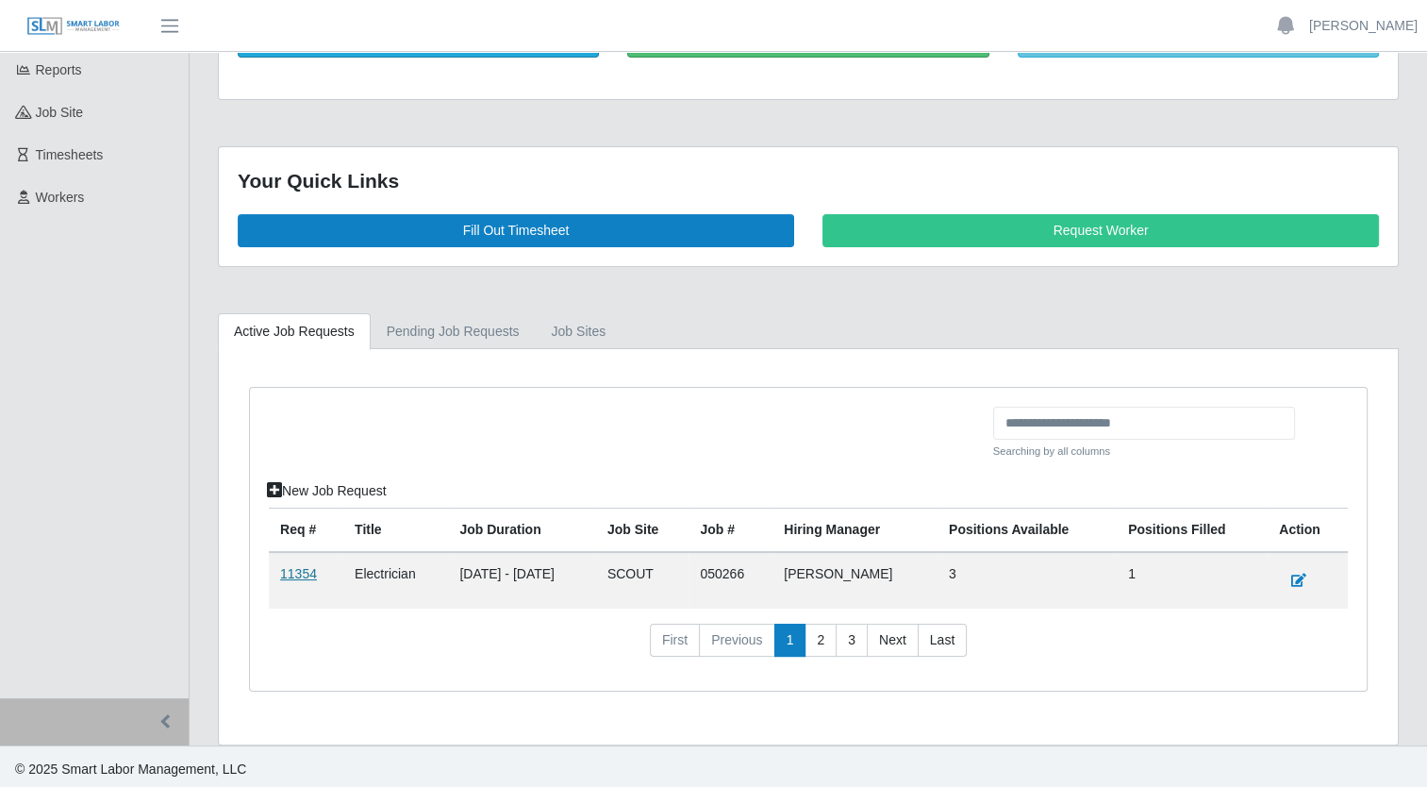
click at [300, 571] on link "11354" at bounding box center [298, 573] width 37 height 15
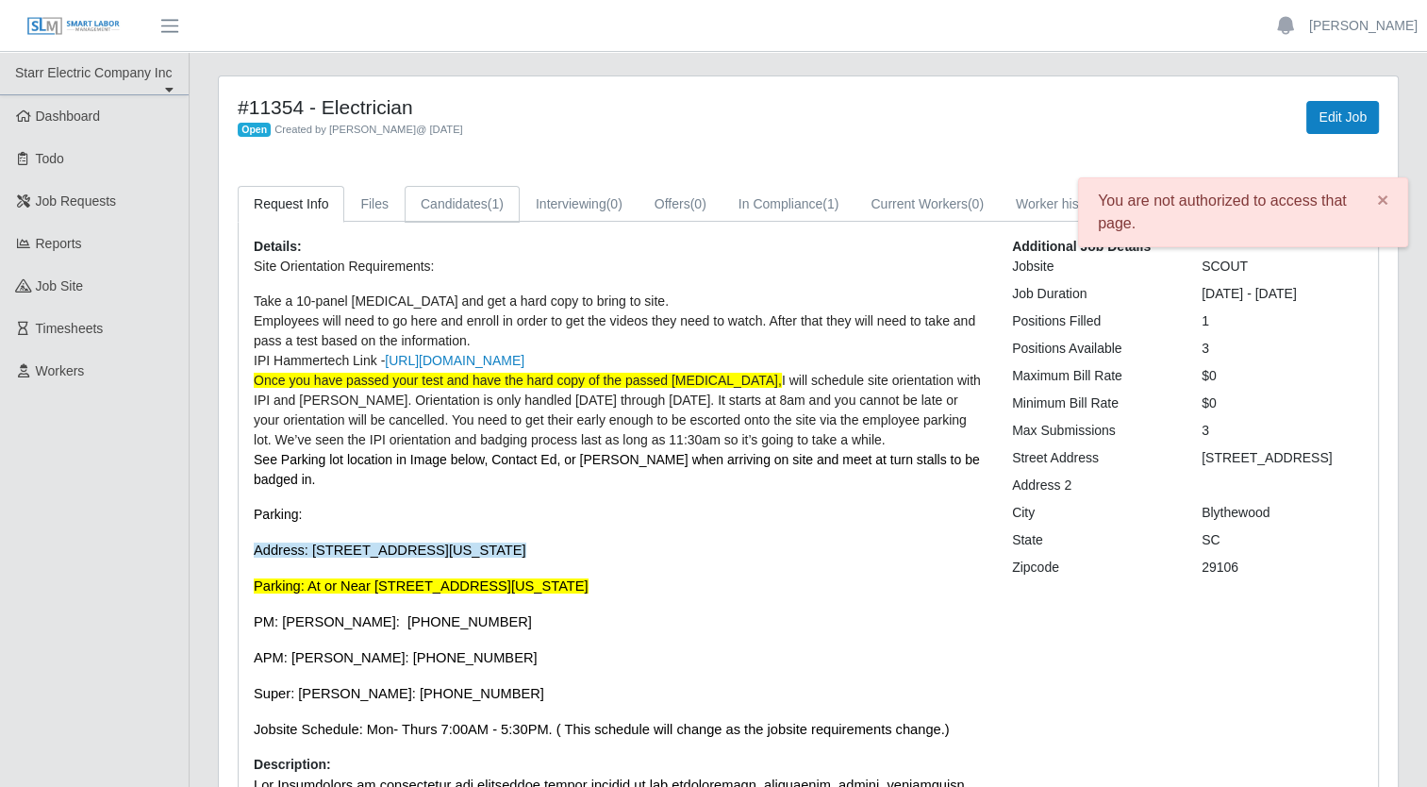
click at [489, 207] on span "(1)" at bounding box center [496, 203] width 16 height 15
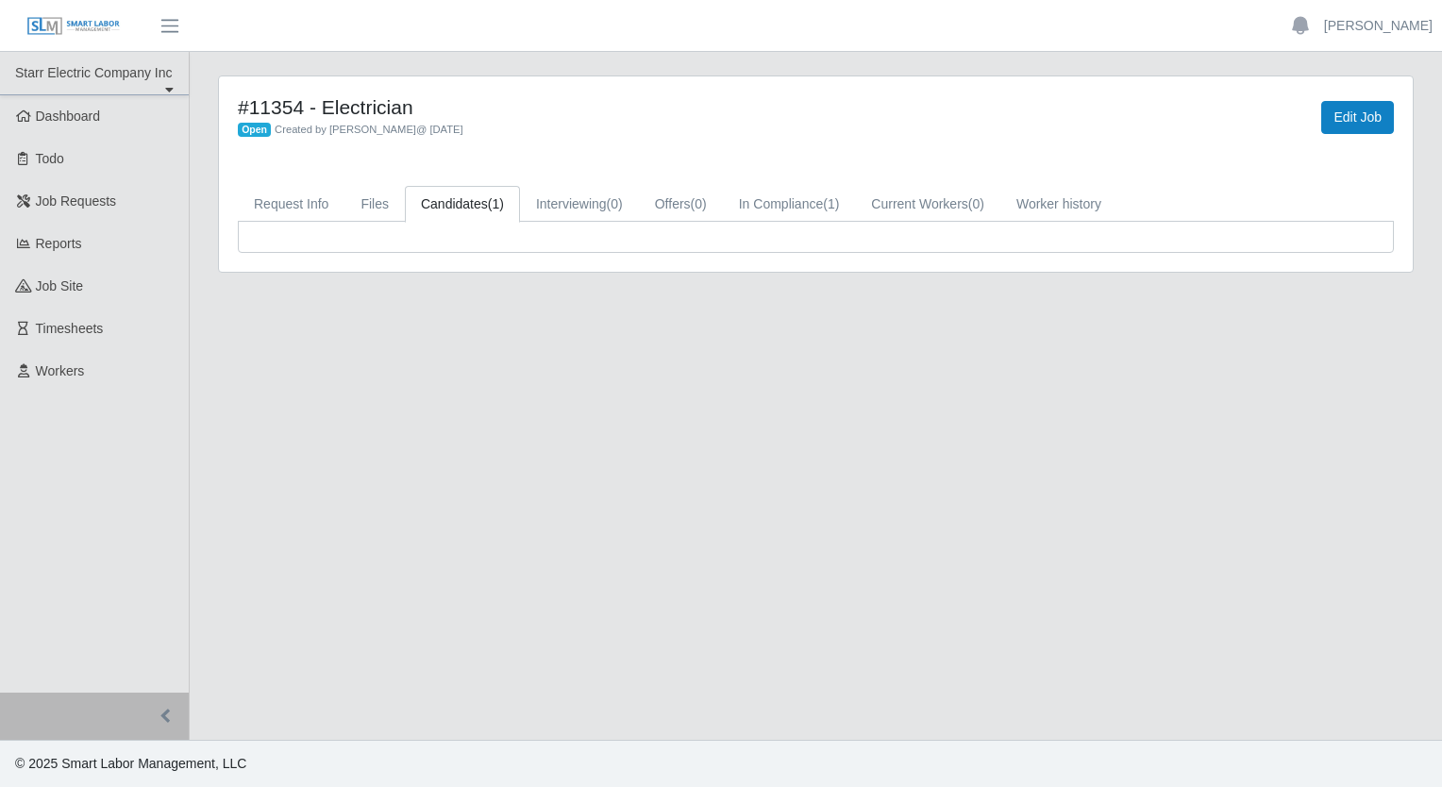
click at [467, 206] on link "Candidates (1)" at bounding box center [462, 204] width 115 height 37
